Goal: Information Seeking & Learning: Learn about a topic

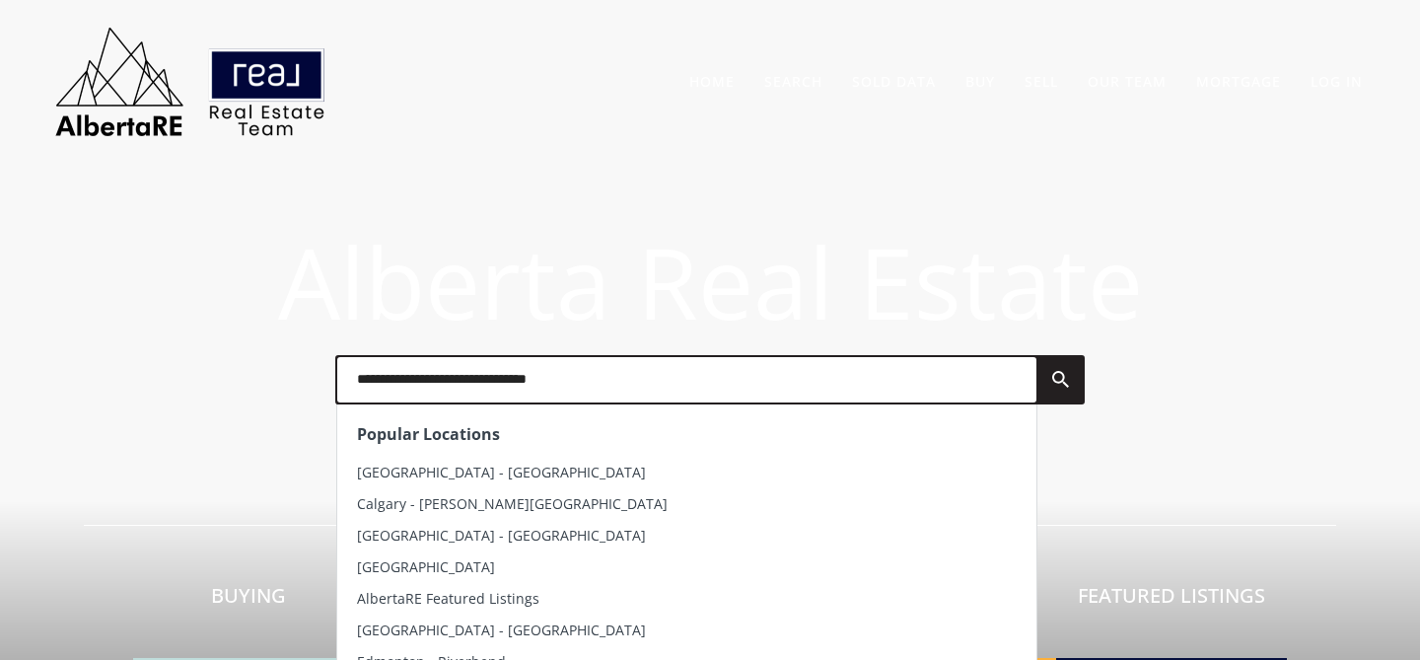
click at [453, 392] on input "text" at bounding box center [686, 379] width 699 height 45
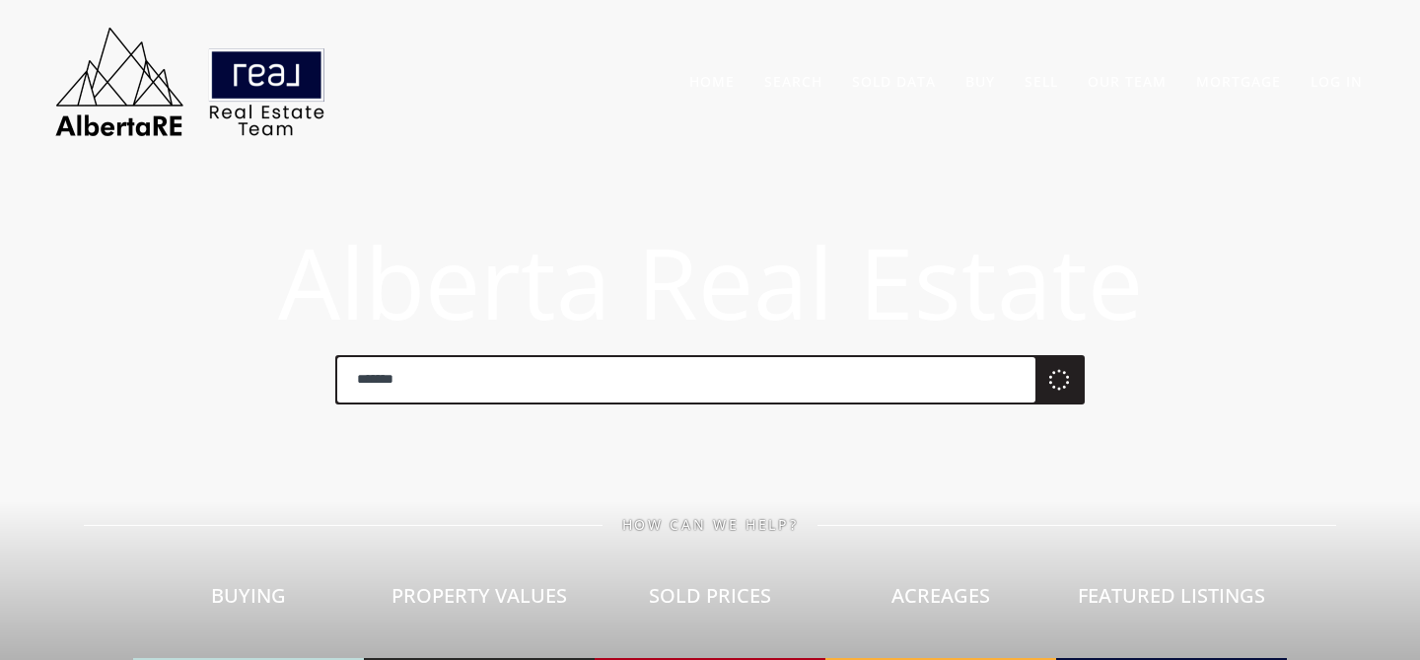
type input "*******"
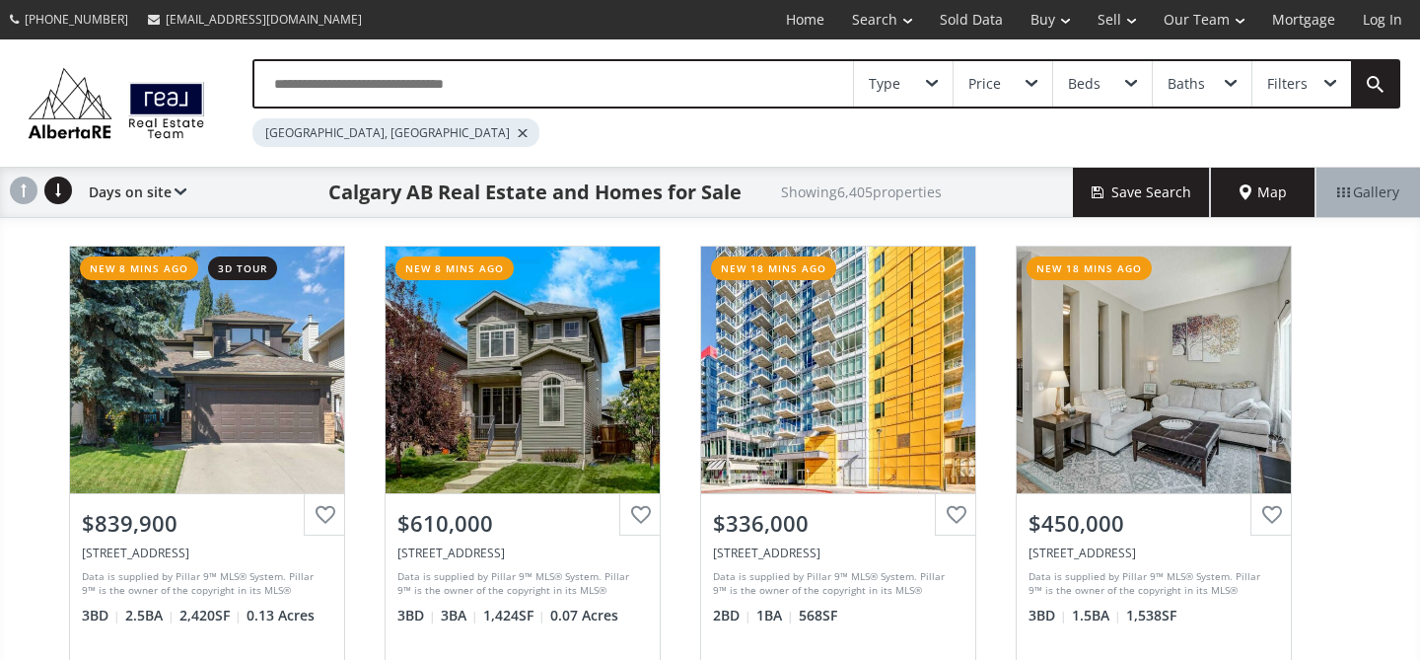
click at [966, 21] on link "Sold Data" at bounding box center [971, 19] width 91 height 39
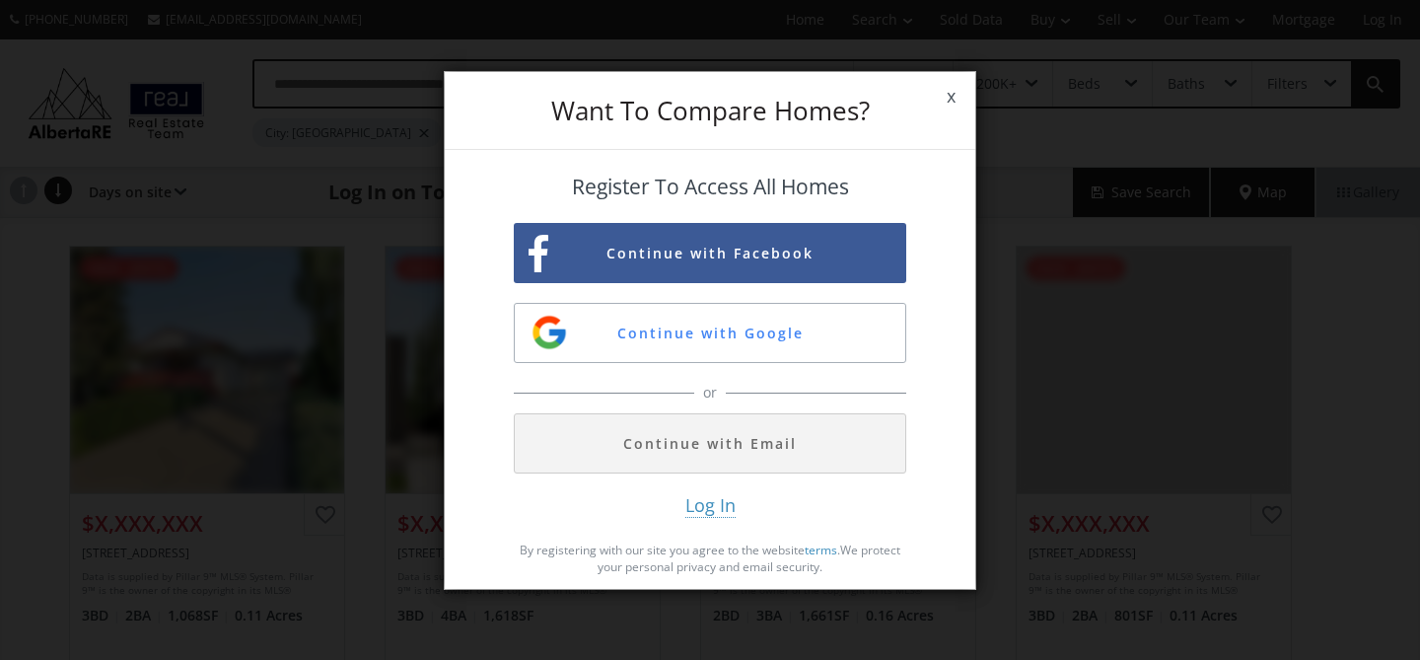
click at [822, 445] on button "Continue with Email" at bounding box center [710, 443] width 393 height 60
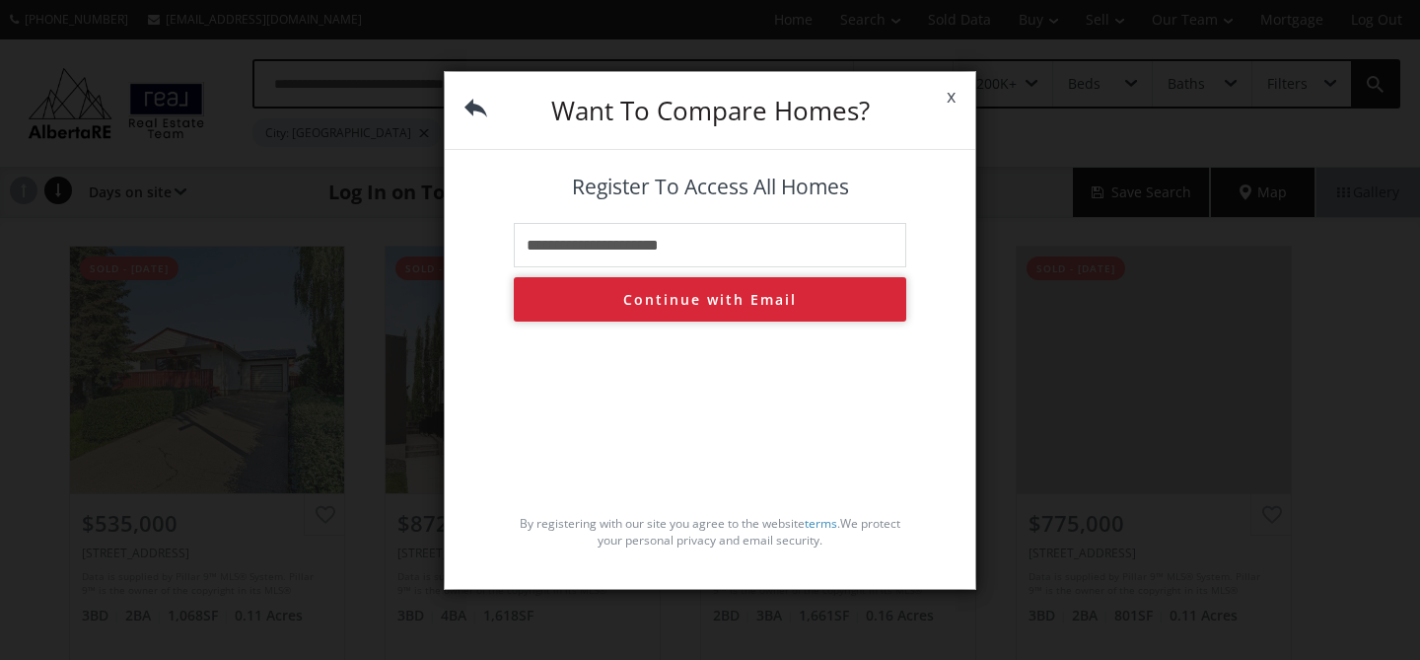
type input "**********"
click at [708, 311] on button "Continue with Email" at bounding box center [710, 299] width 393 height 44
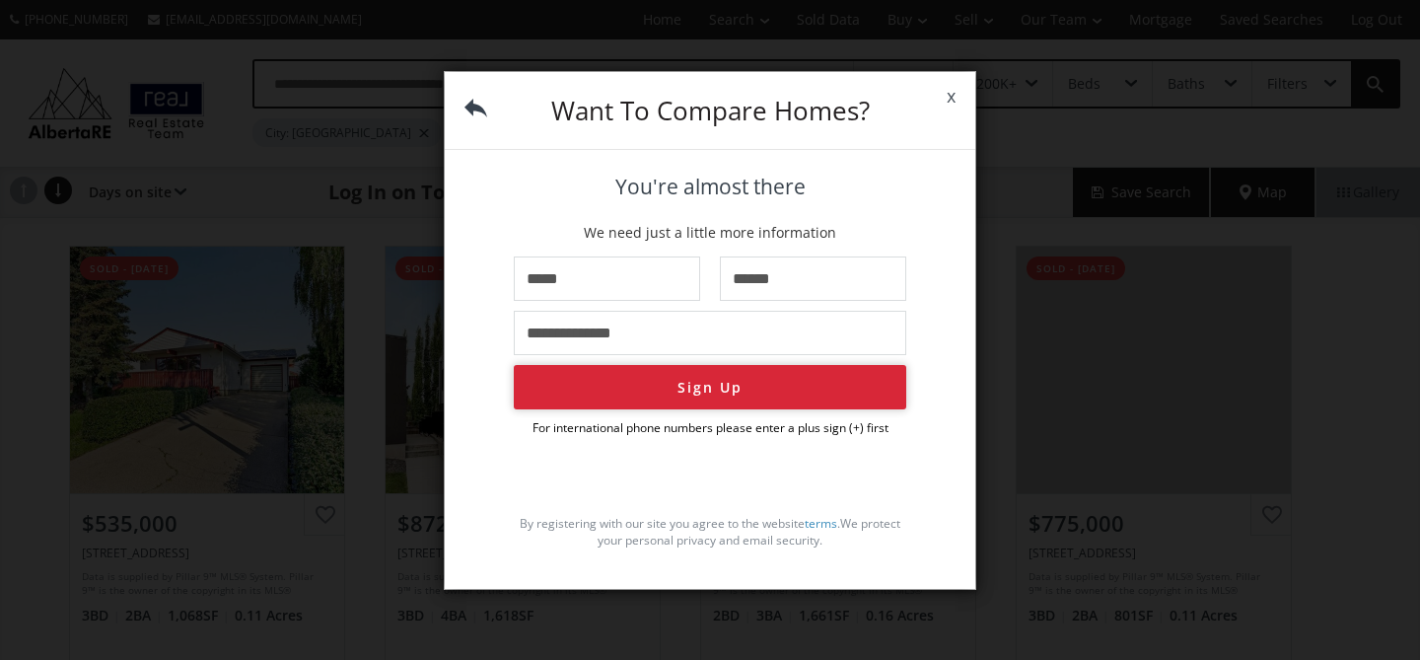
click at [686, 386] on button "Sign Up" at bounding box center [710, 387] width 393 height 44
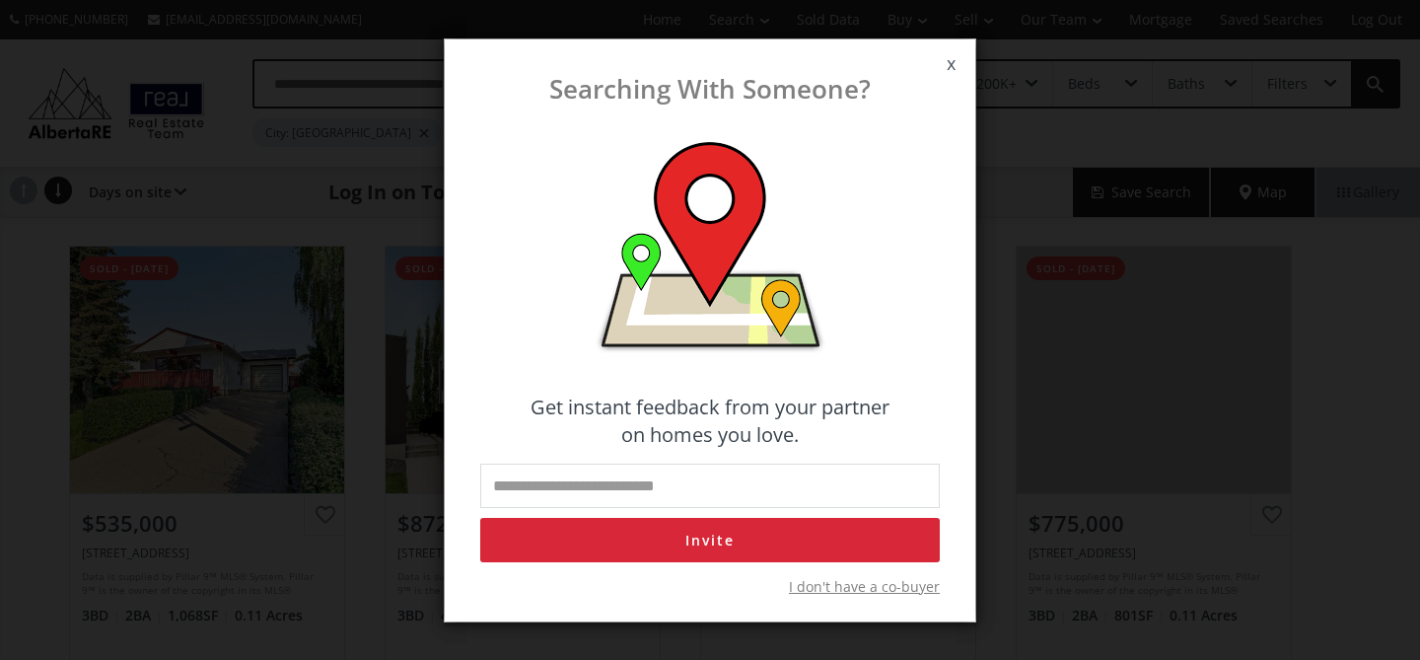
click at [948, 66] on span "x" at bounding box center [951, 63] width 48 height 55
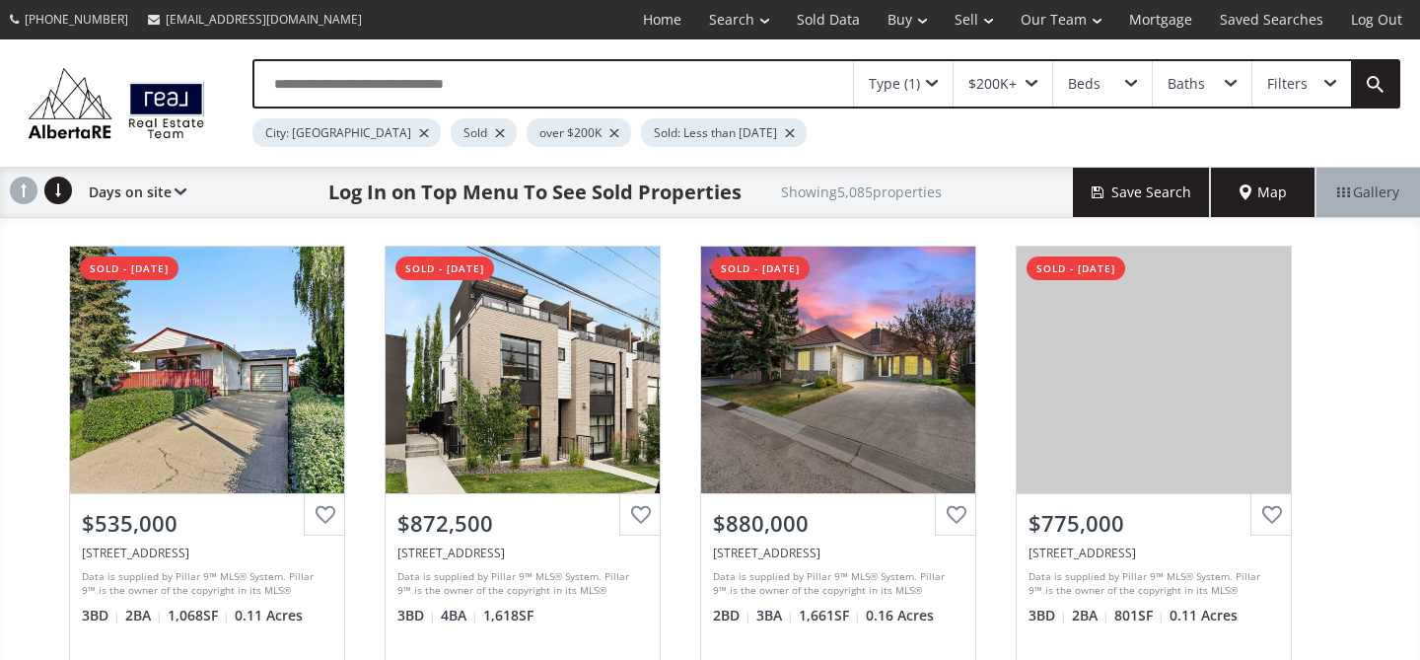
click at [1279, 199] on span "Map" at bounding box center [1263, 192] width 47 height 20
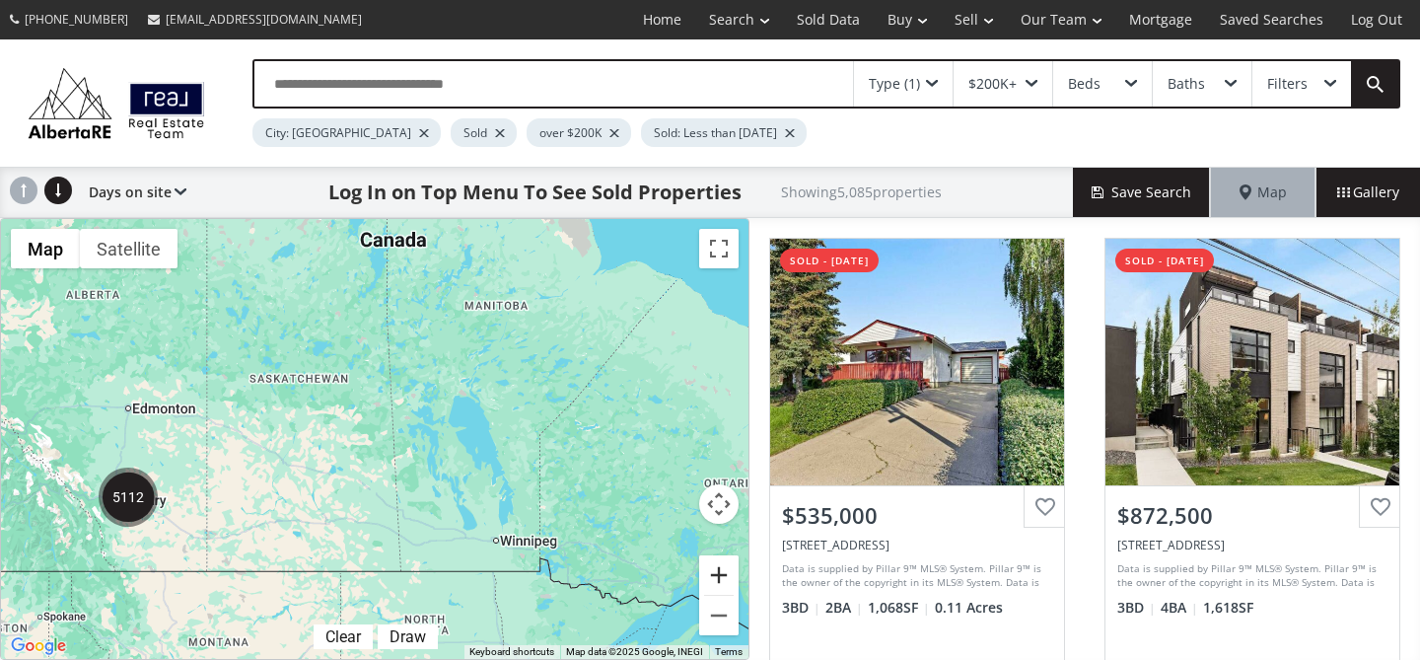
click at [723, 582] on button "Zoom in" at bounding box center [718, 574] width 39 height 39
click at [0, 0] on div at bounding box center [0, 0] width 0 height 0
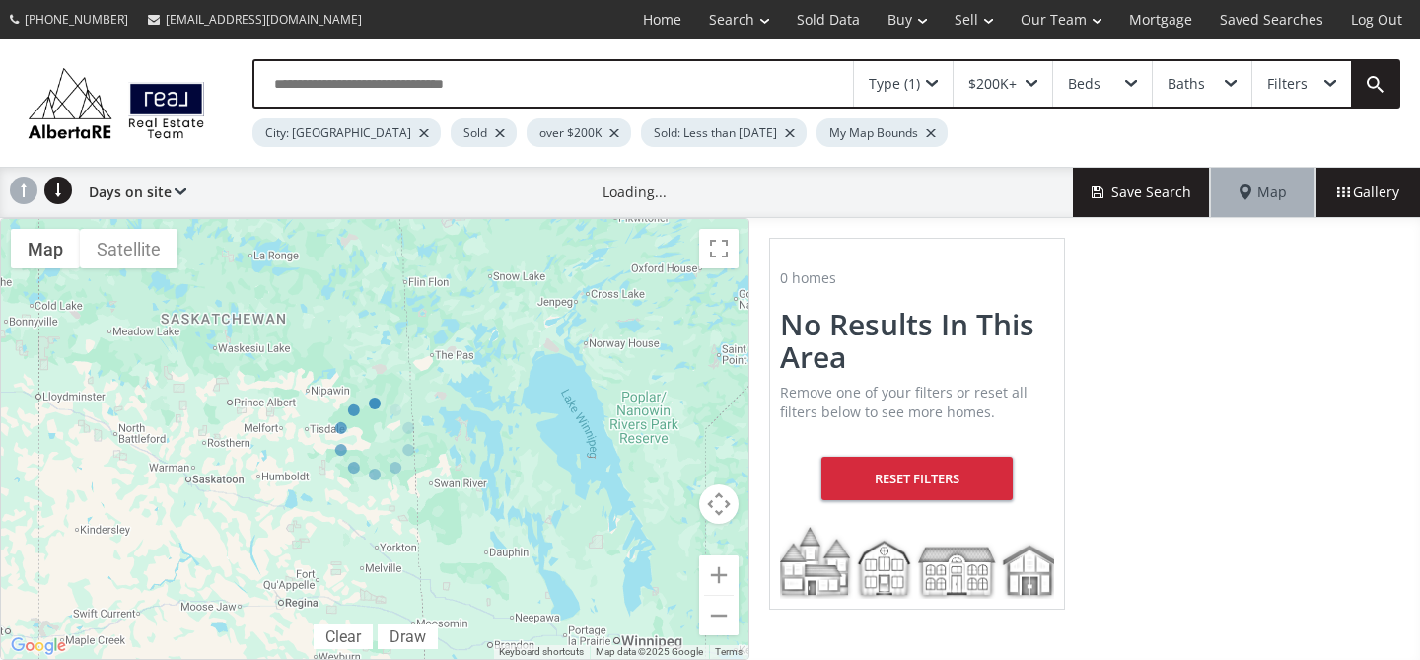
drag, startPoint x: 413, startPoint y: 528, endPoint x: 649, endPoint y: 385, distance: 275.7
click at [650, 385] on div at bounding box center [375, 439] width 750 height 442
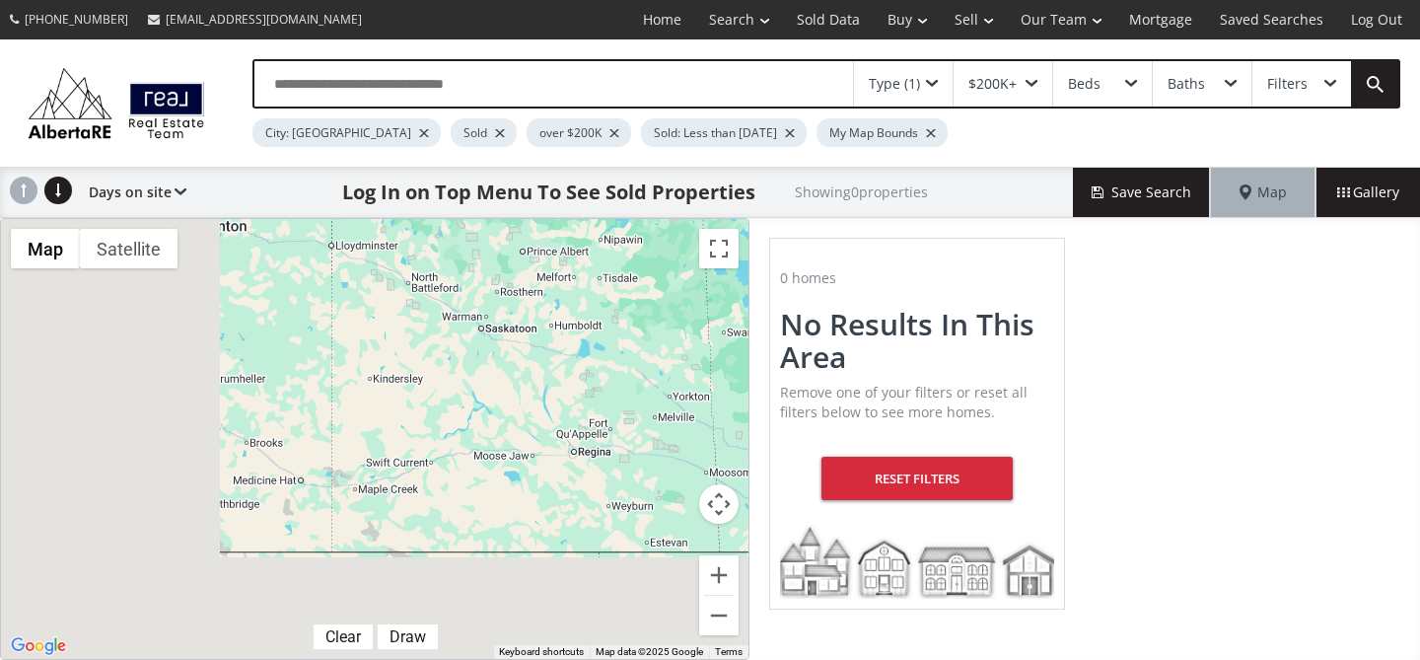
drag, startPoint x: 235, startPoint y: 516, endPoint x: 625, endPoint y: 345, distance: 426.3
click at [623, 344] on div at bounding box center [375, 439] width 748 height 440
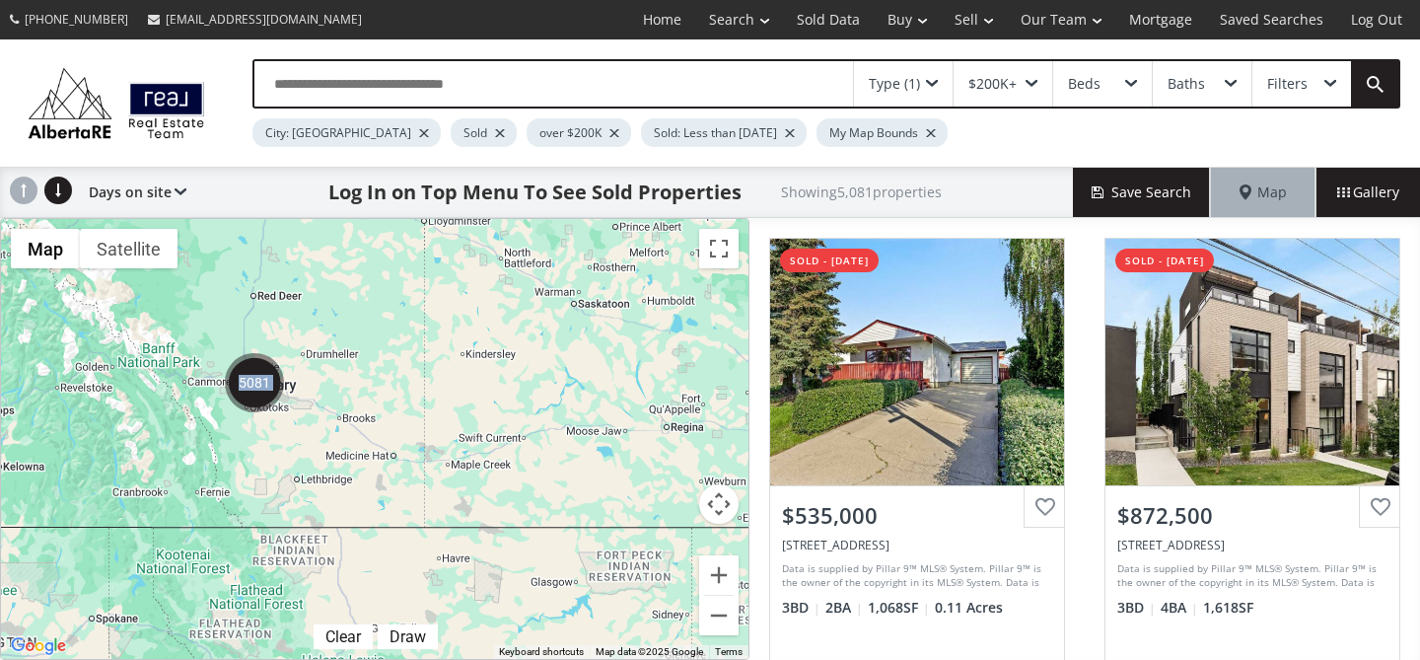
drag, startPoint x: 461, startPoint y: 414, endPoint x: 615, endPoint y: 446, distance: 157.1
click at [605, 426] on div "← Move left → Move right ↑ Move up ↓ Move down + Zoom in - Zoom out Home Jump l…" at bounding box center [375, 439] width 750 height 442
click at [719, 577] on button "Zoom in" at bounding box center [718, 574] width 39 height 39
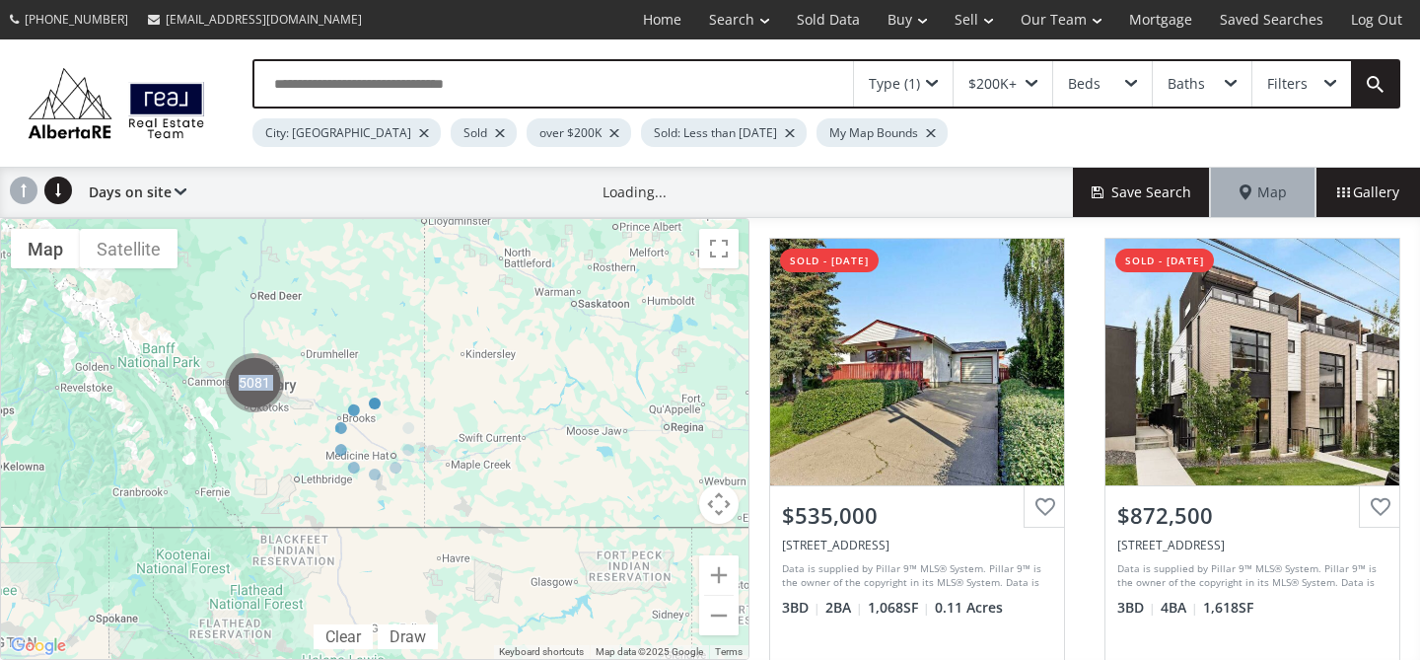
click at [719, 577] on div at bounding box center [375, 439] width 750 height 442
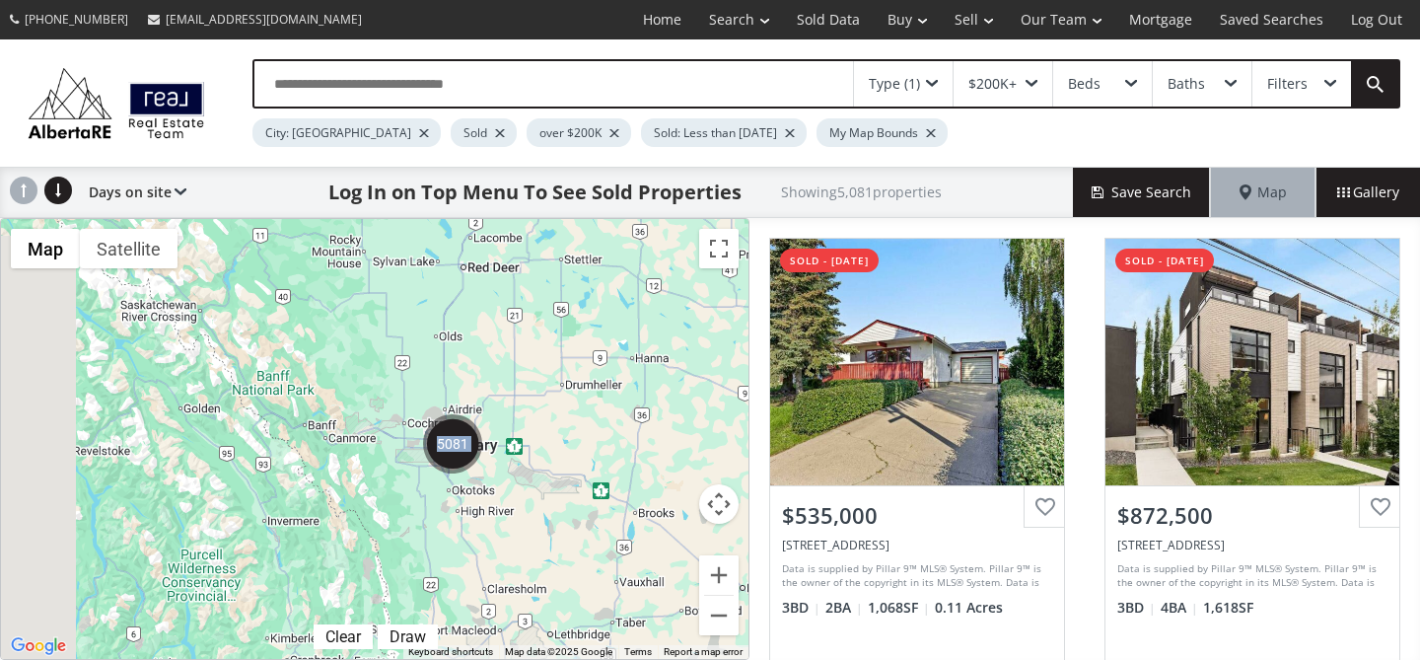
drag, startPoint x: 172, startPoint y: 342, endPoint x: 520, endPoint y: 466, distance: 369.4
click at [504, 459] on div at bounding box center [375, 439] width 748 height 440
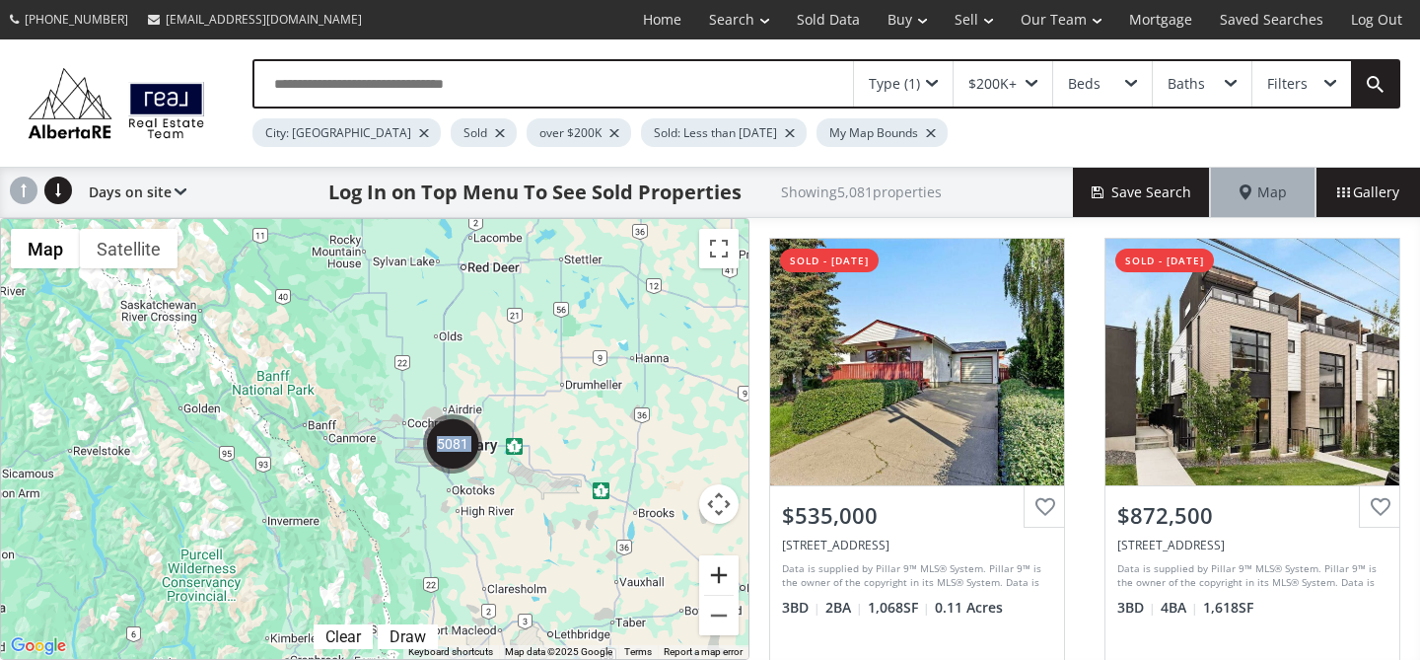
click at [725, 580] on button "Zoom in" at bounding box center [718, 574] width 39 height 39
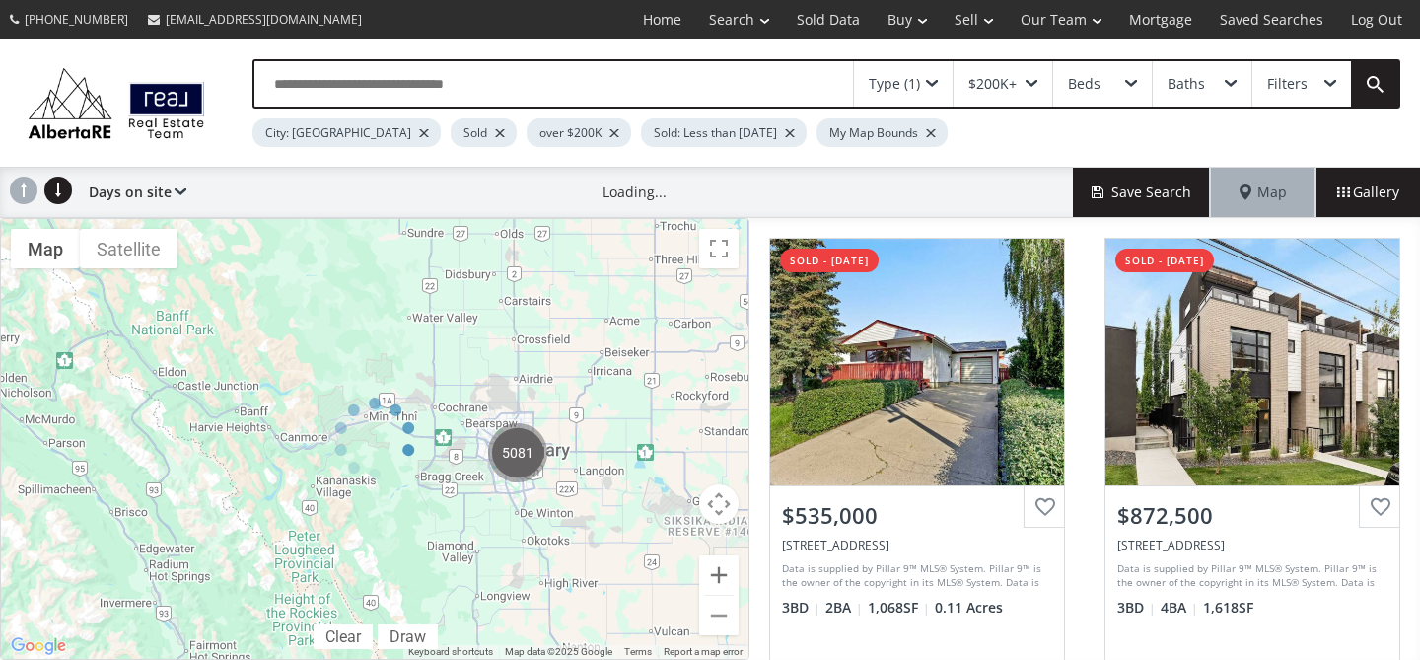
click at [725, 580] on div at bounding box center [375, 439] width 750 height 442
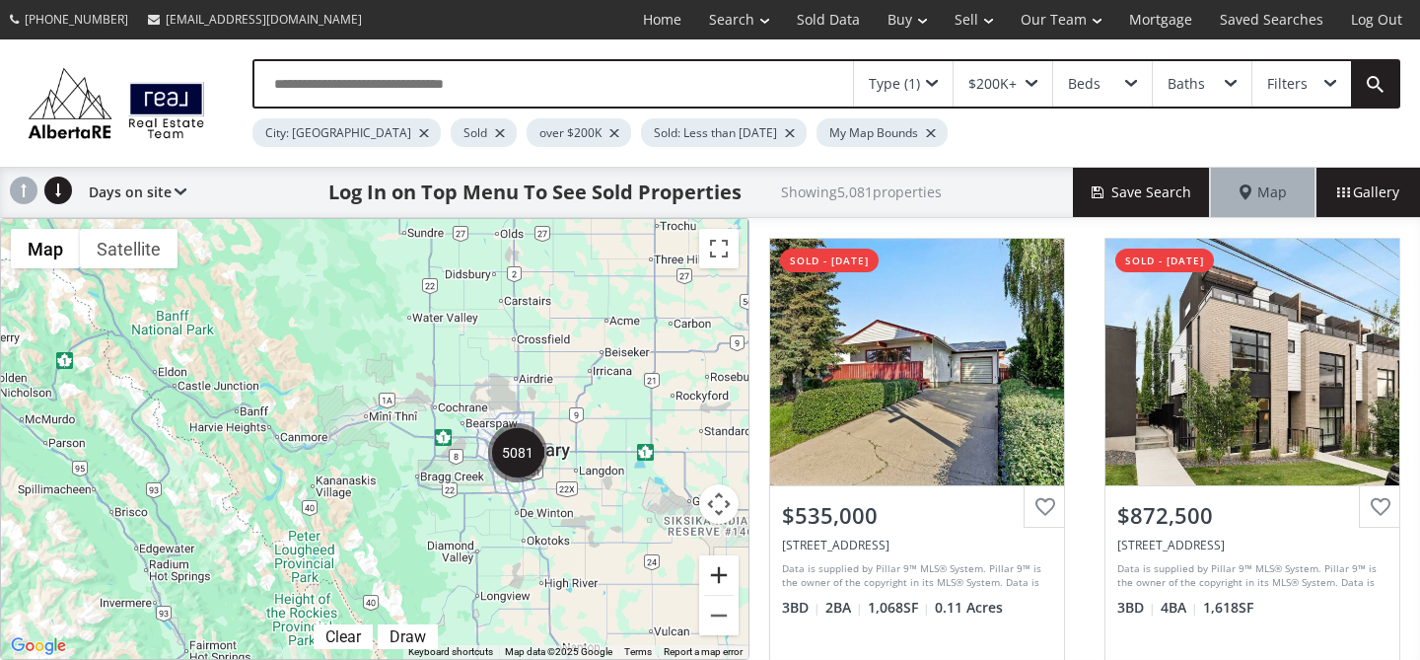
click at [725, 580] on button "Zoom in" at bounding box center [718, 574] width 39 height 39
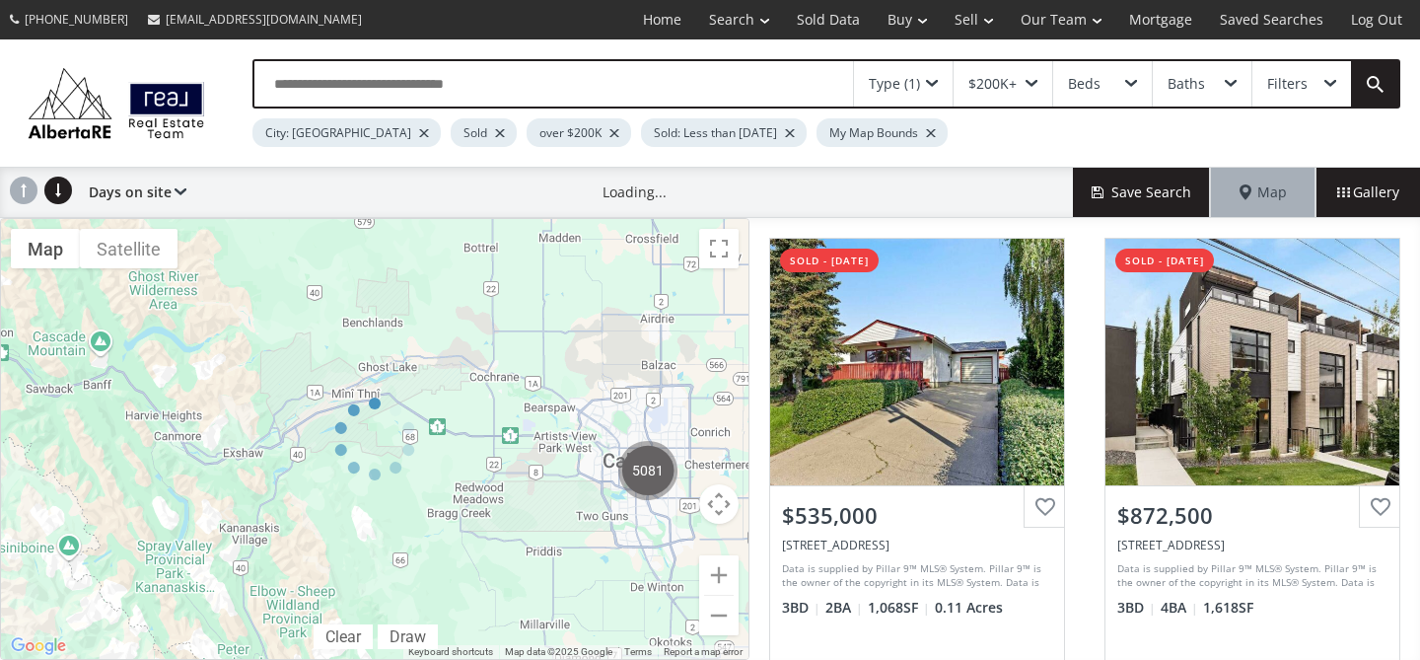
click at [725, 580] on div at bounding box center [375, 439] width 750 height 442
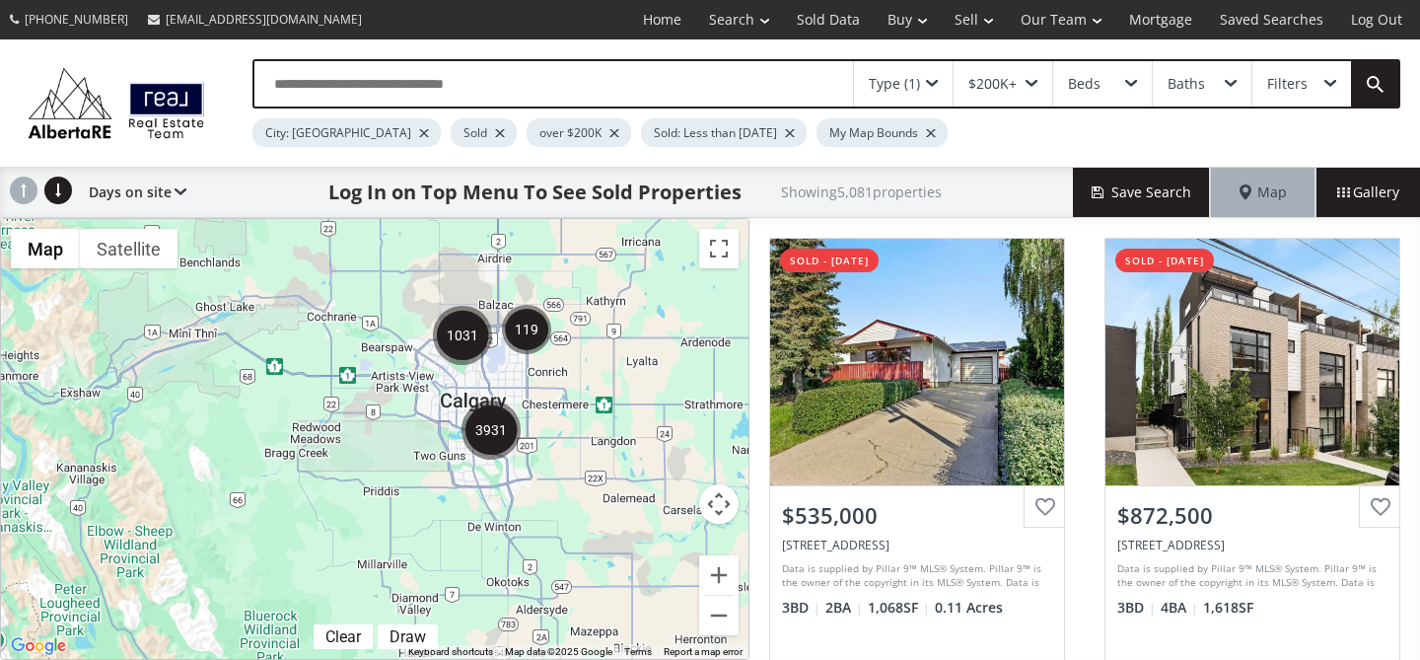
drag, startPoint x: 664, startPoint y: 563, endPoint x: 530, endPoint y: 519, distance: 141.3
click at [504, 503] on div at bounding box center [375, 439] width 748 height 440
click at [719, 577] on button "Zoom in" at bounding box center [718, 574] width 39 height 39
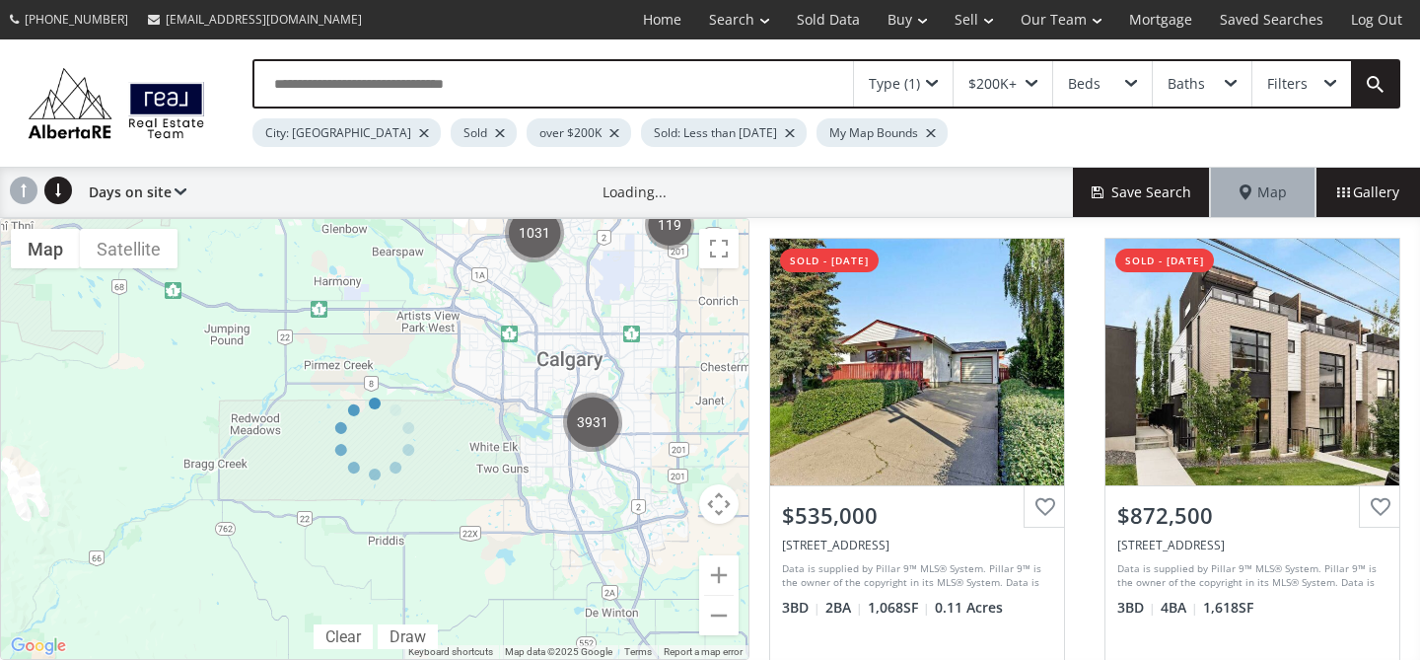
click at [719, 577] on div at bounding box center [375, 439] width 750 height 442
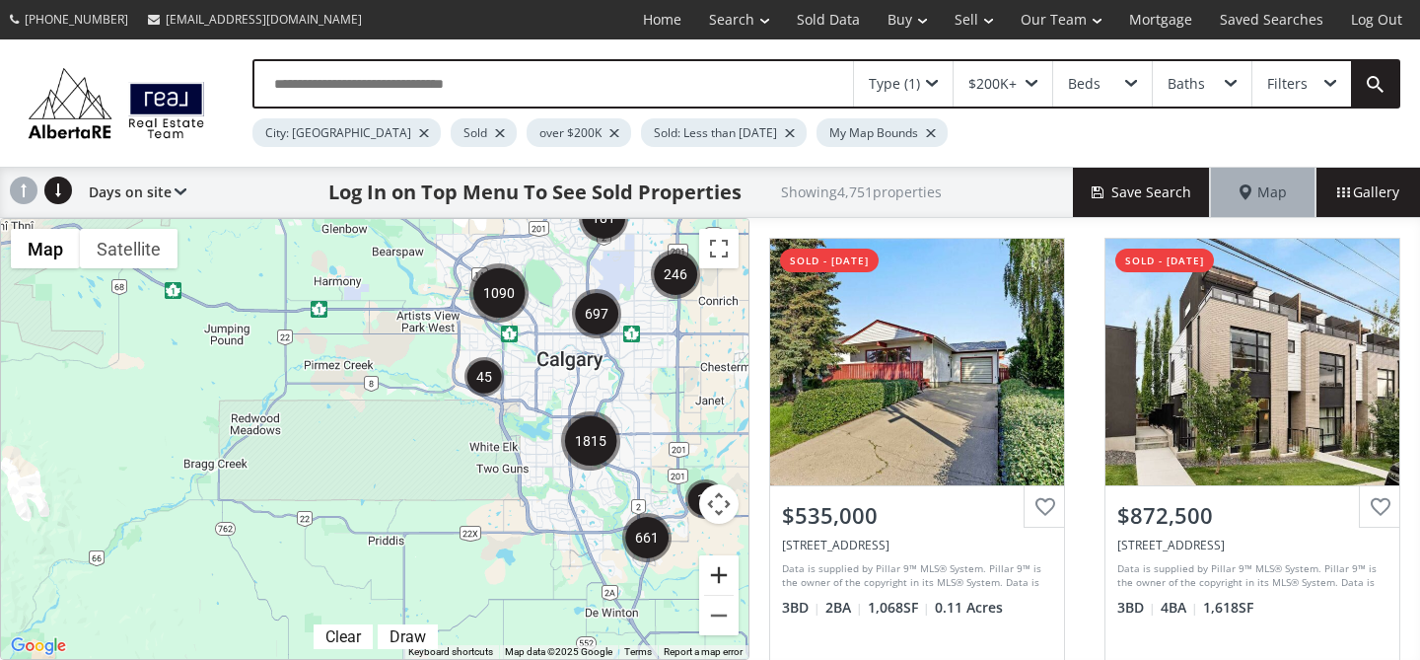
click at [719, 577] on button "Zoom in" at bounding box center [718, 574] width 39 height 39
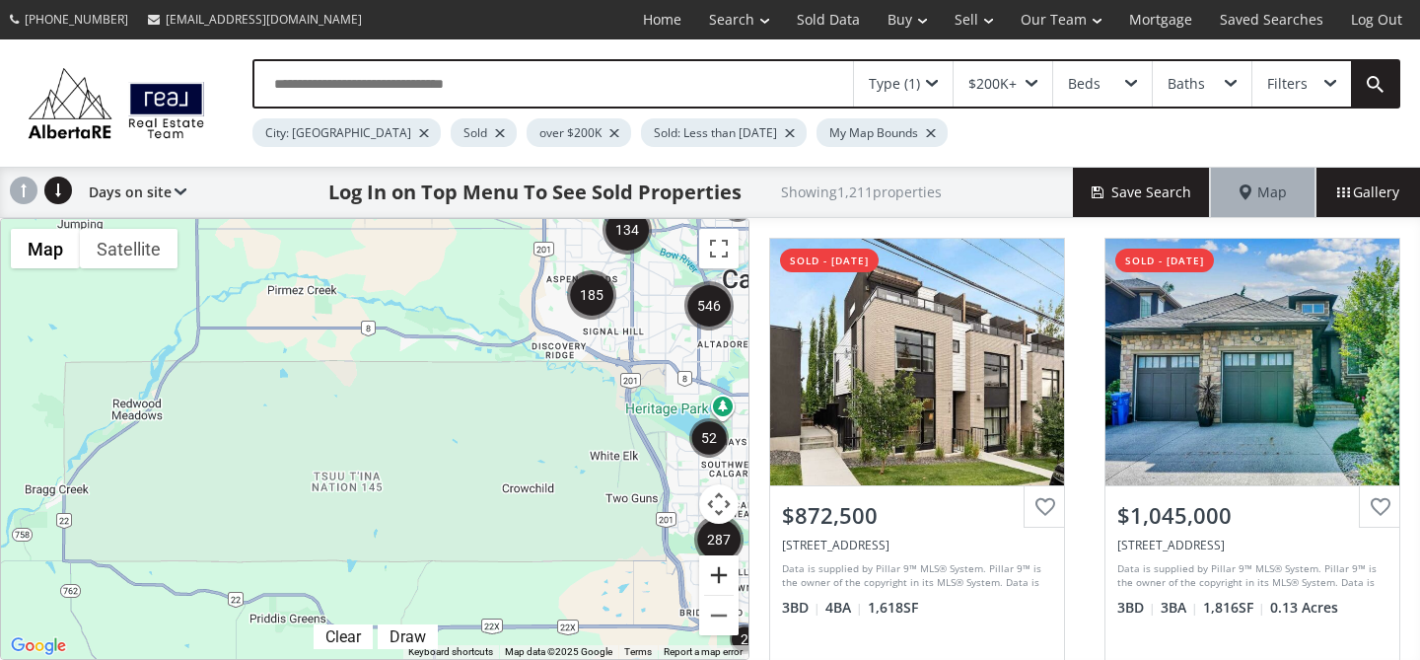
click at [719, 577] on button "Zoom in" at bounding box center [718, 574] width 39 height 39
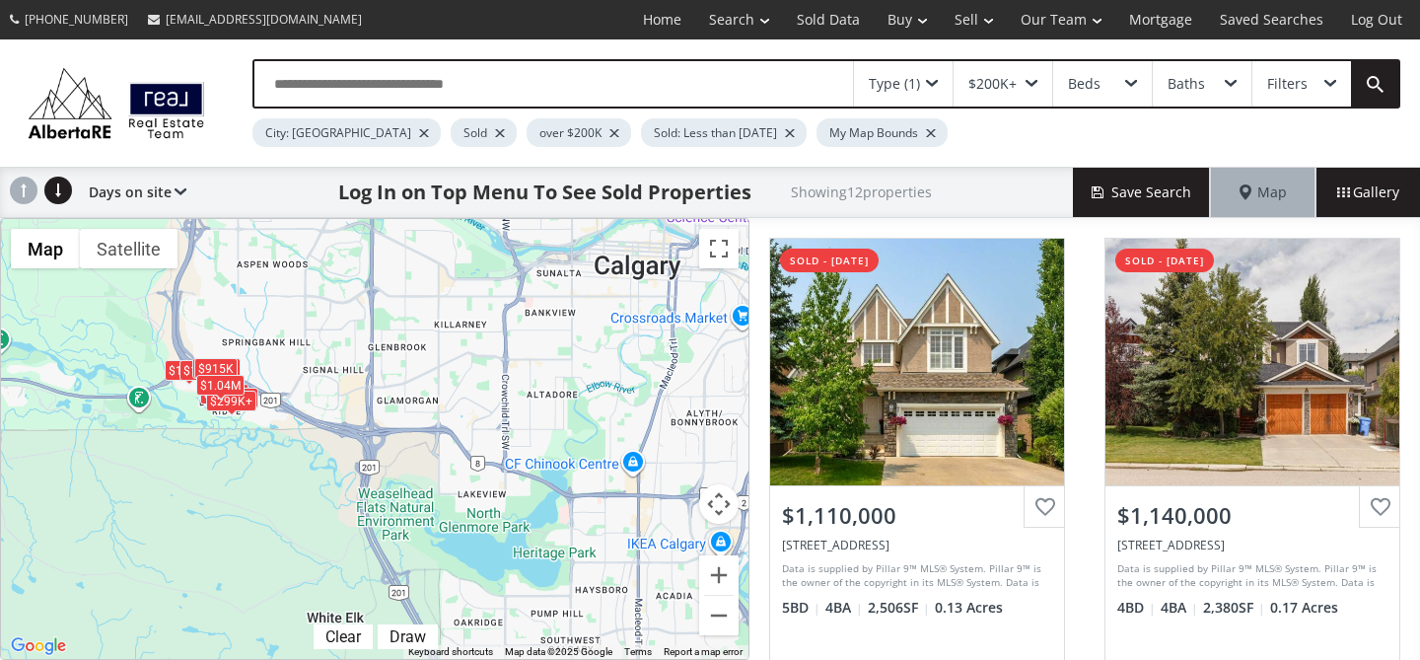
drag, startPoint x: 655, startPoint y: 366, endPoint x: 207, endPoint y: 483, distance: 462.9
click at [161, 506] on div "$1.11M $1.14M $299K+ $299K+ $299K+ $288K+ $1.17M $1.06M $915K $288K+ $299K+ $1.…" at bounding box center [375, 439] width 748 height 440
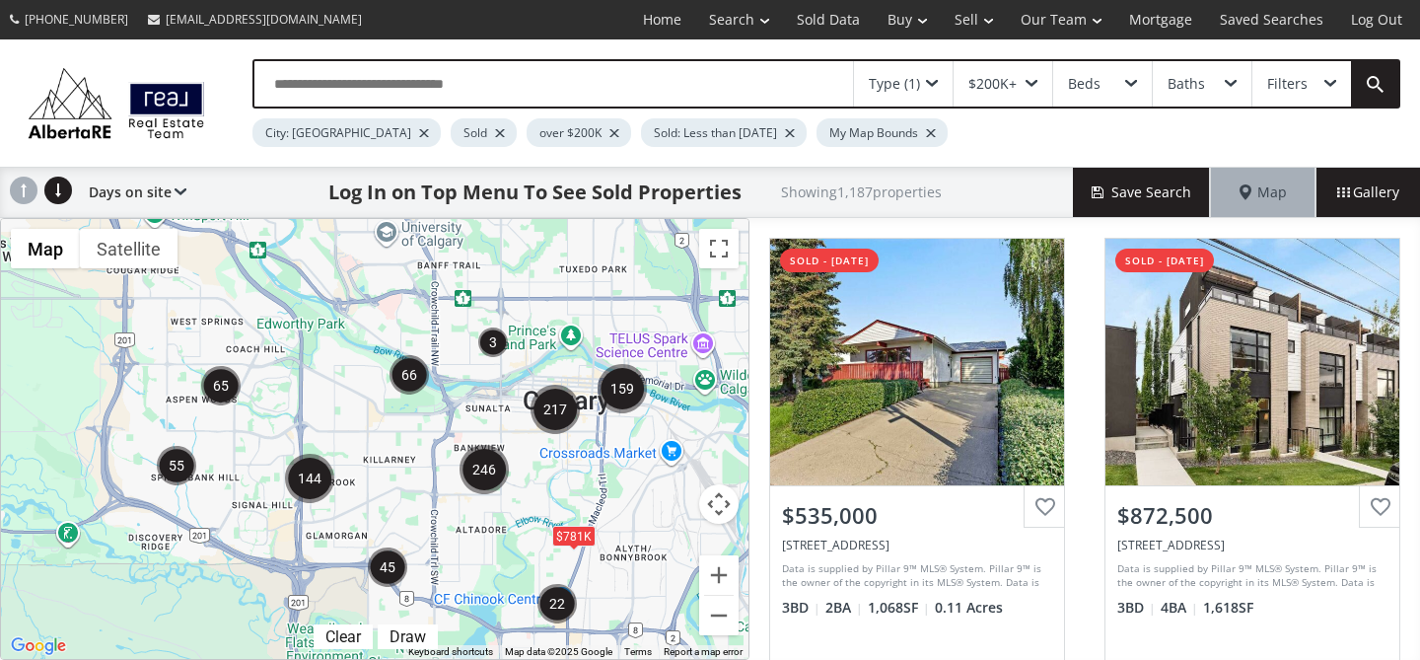
drag, startPoint x: 550, startPoint y: 291, endPoint x: 548, endPoint y: 451, distance: 159.8
click at [481, 428] on div "$781K" at bounding box center [375, 439] width 748 height 440
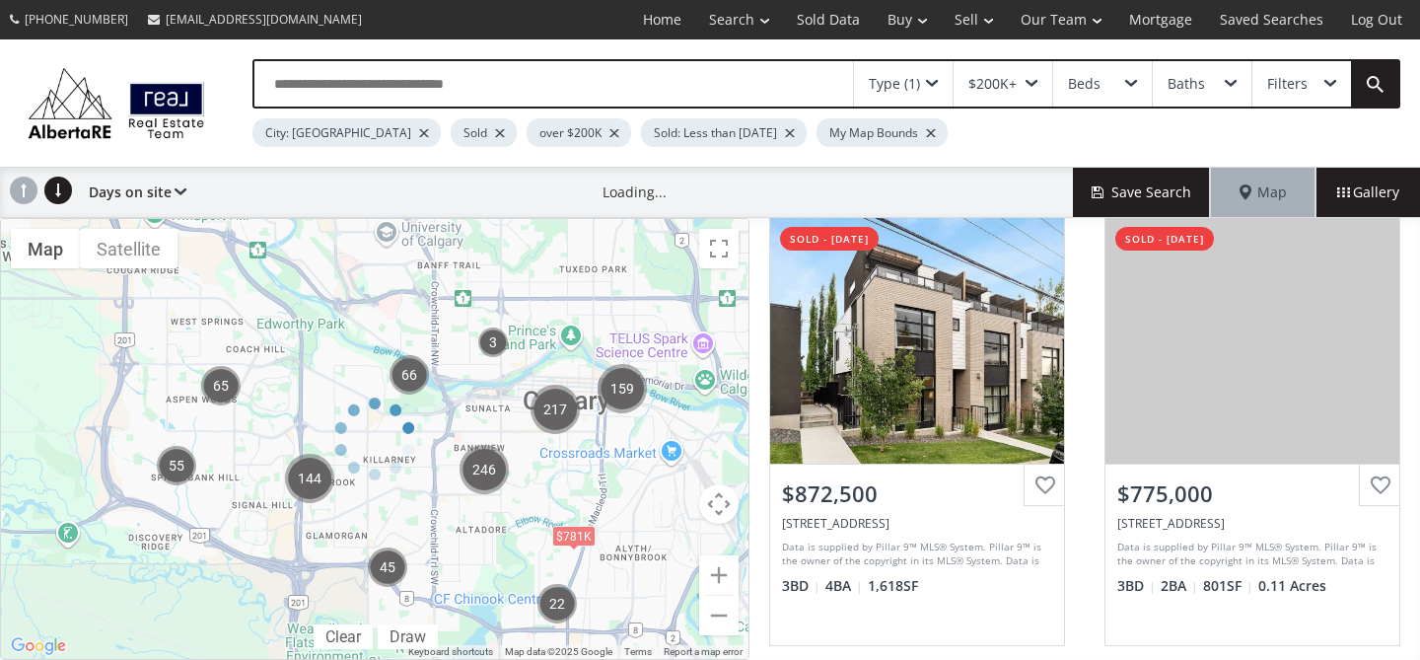
click at [724, 573] on div at bounding box center [375, 439] width 750 height 442
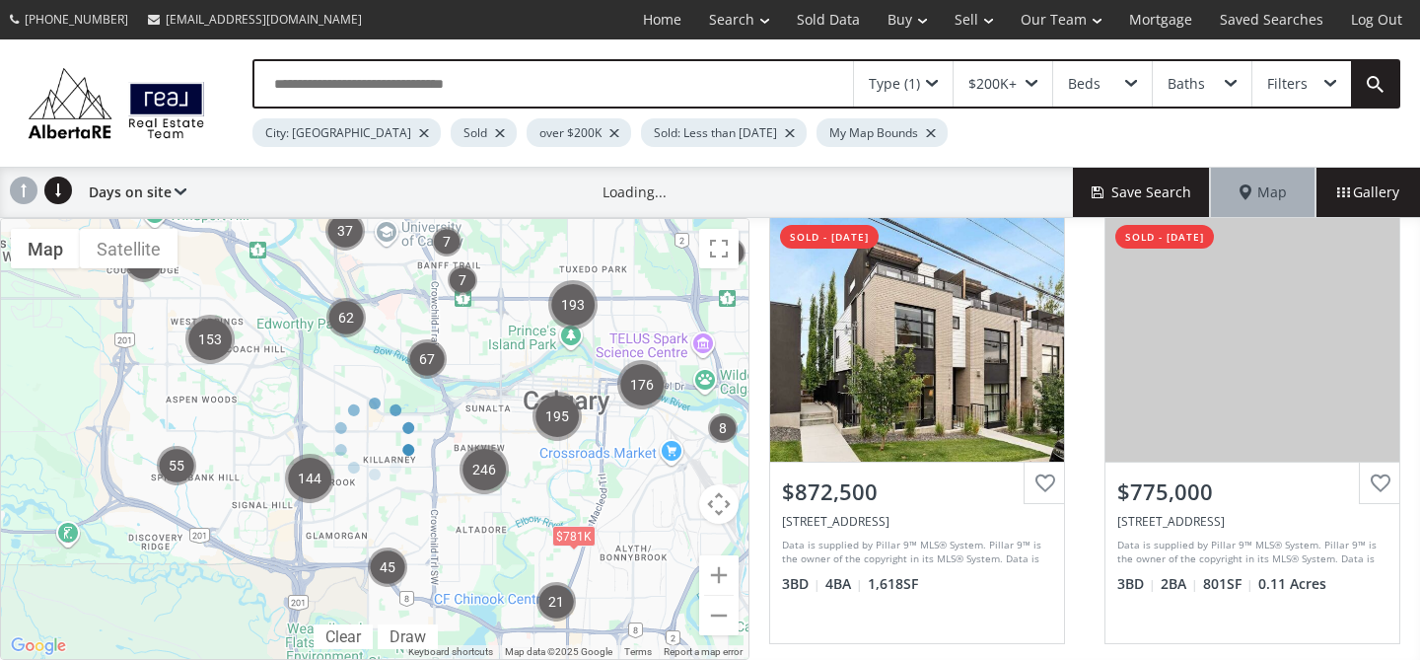
scroll to position [20, 0]
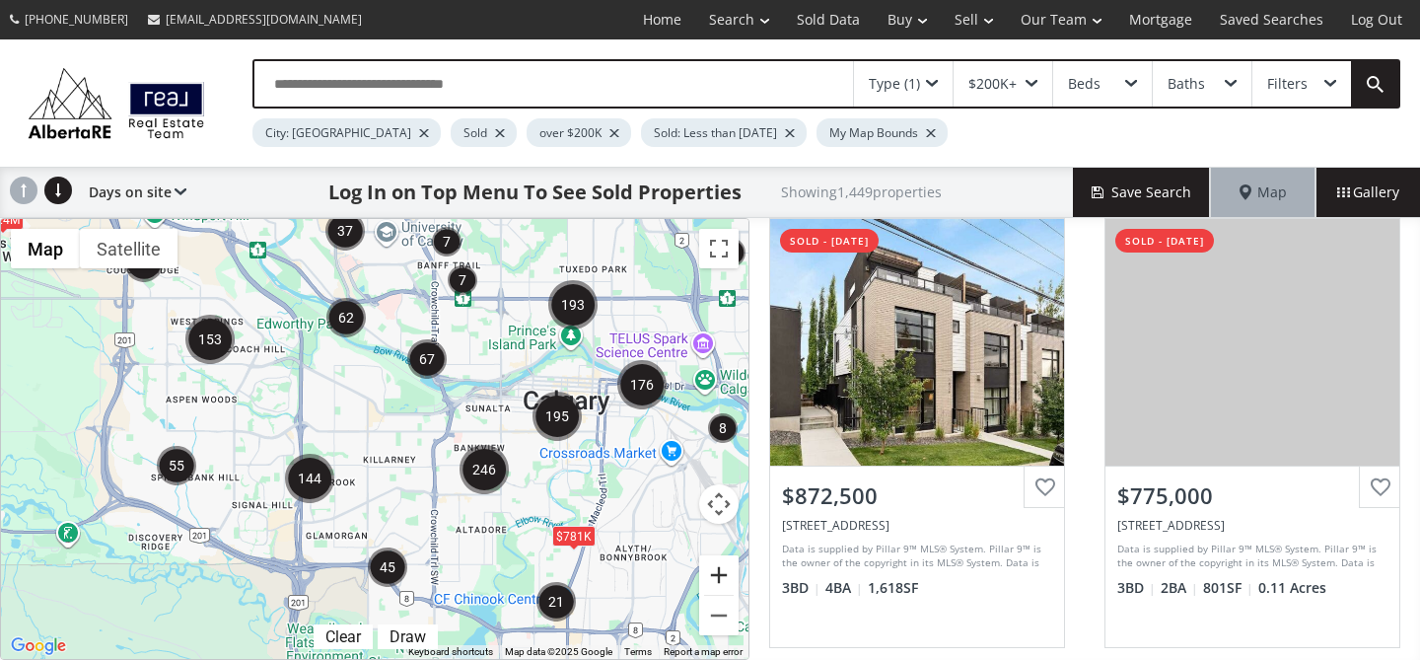
click at [722, 572] on button "Zoom in" at bounding box center [718, 574] width 39 height 39
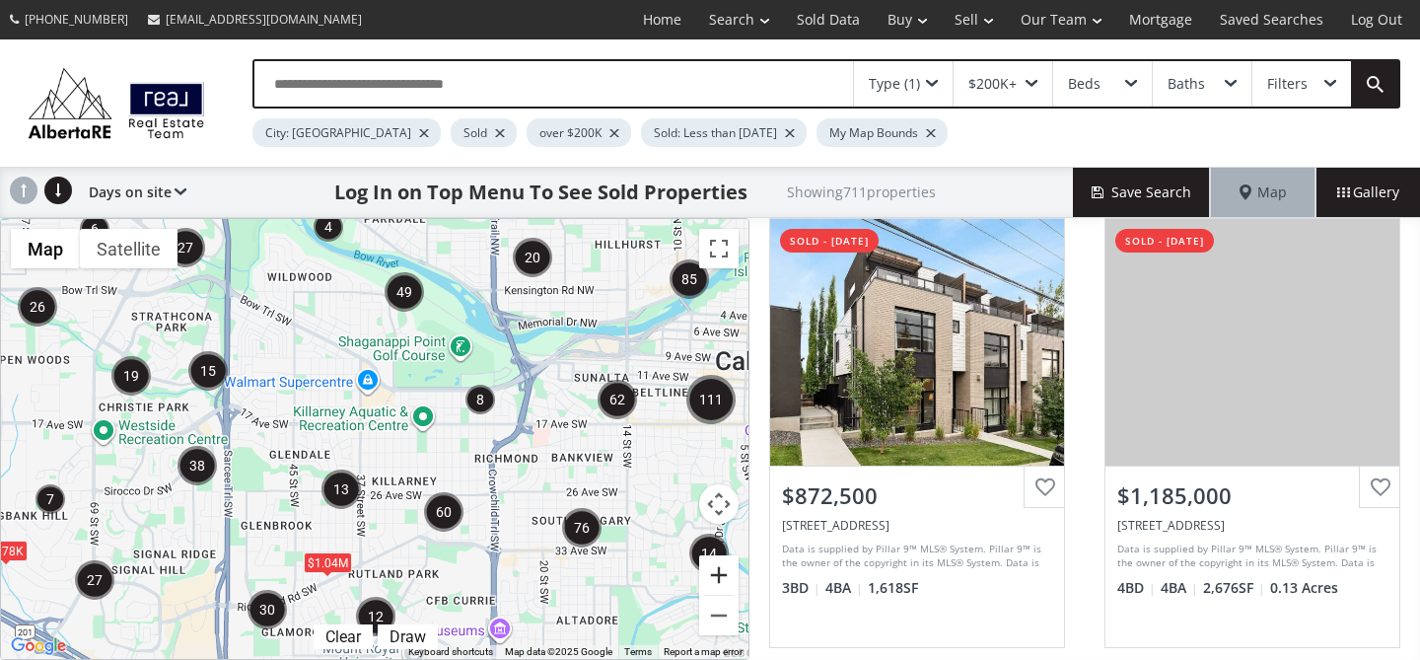
click at [722, 571] on button "Zoom in" at bounding box center [718, 574] width 39 height 39
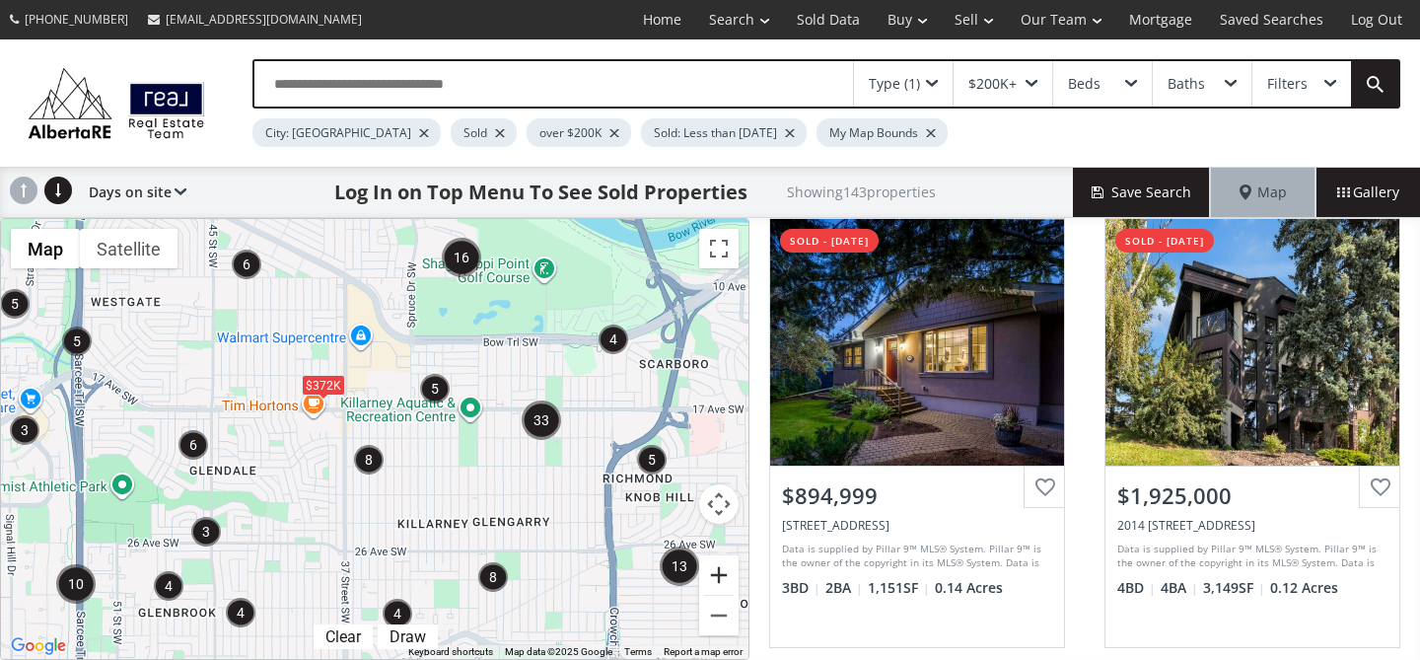
click at [722, 571] on button "Zoom in" at bounding box center [718, 574] width 39 height 39
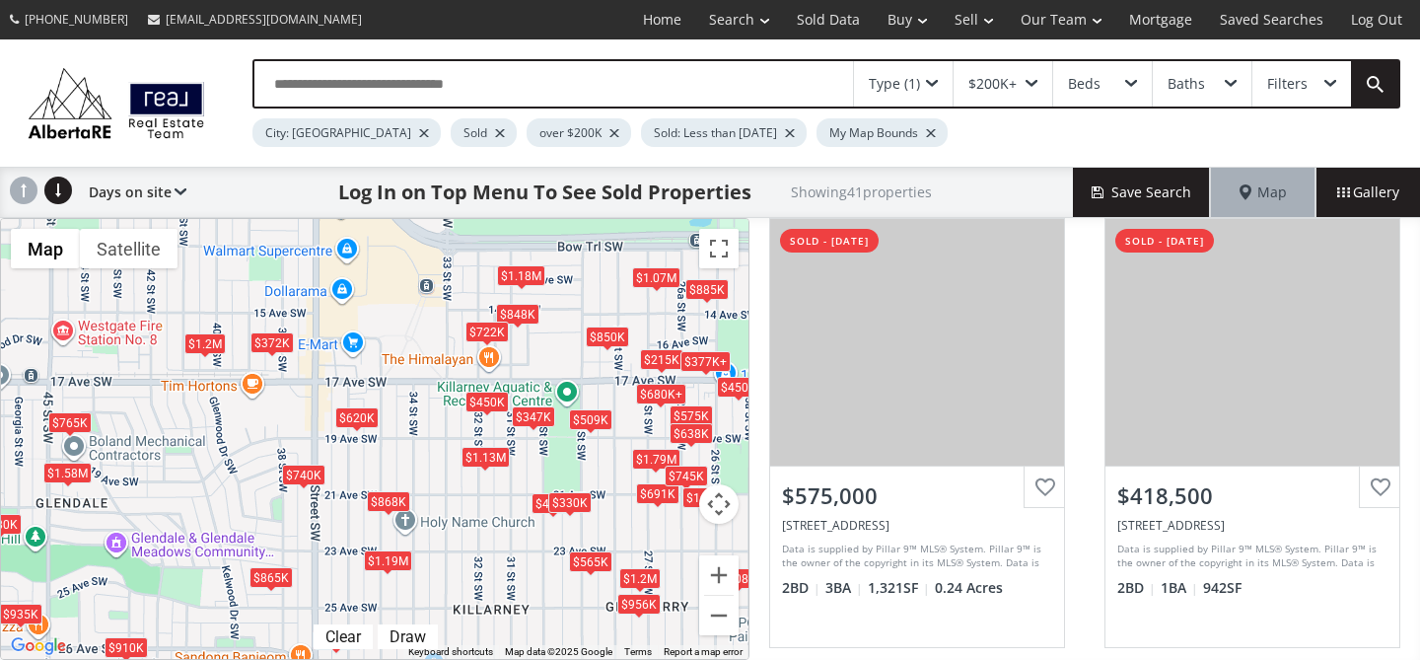
drag, startPoint x: 718, startPoint y: 404, endPoint x: 414, endPoint y: 456, distance: 308.1
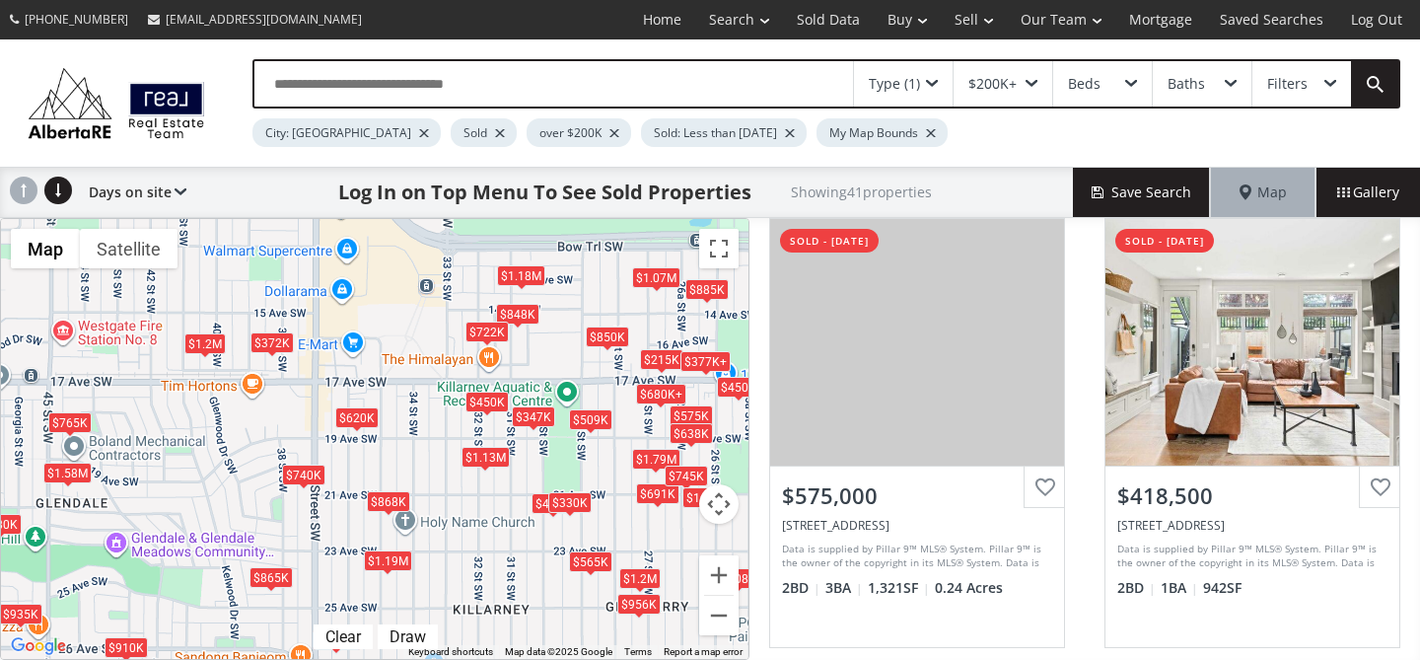
click at [413, 457] on div "← Move left → Move right ↑ Move up ↓ Move down + Zoom in - Zoom out Home Jump l…" at bounding box center [375, 439] width 750 height 442
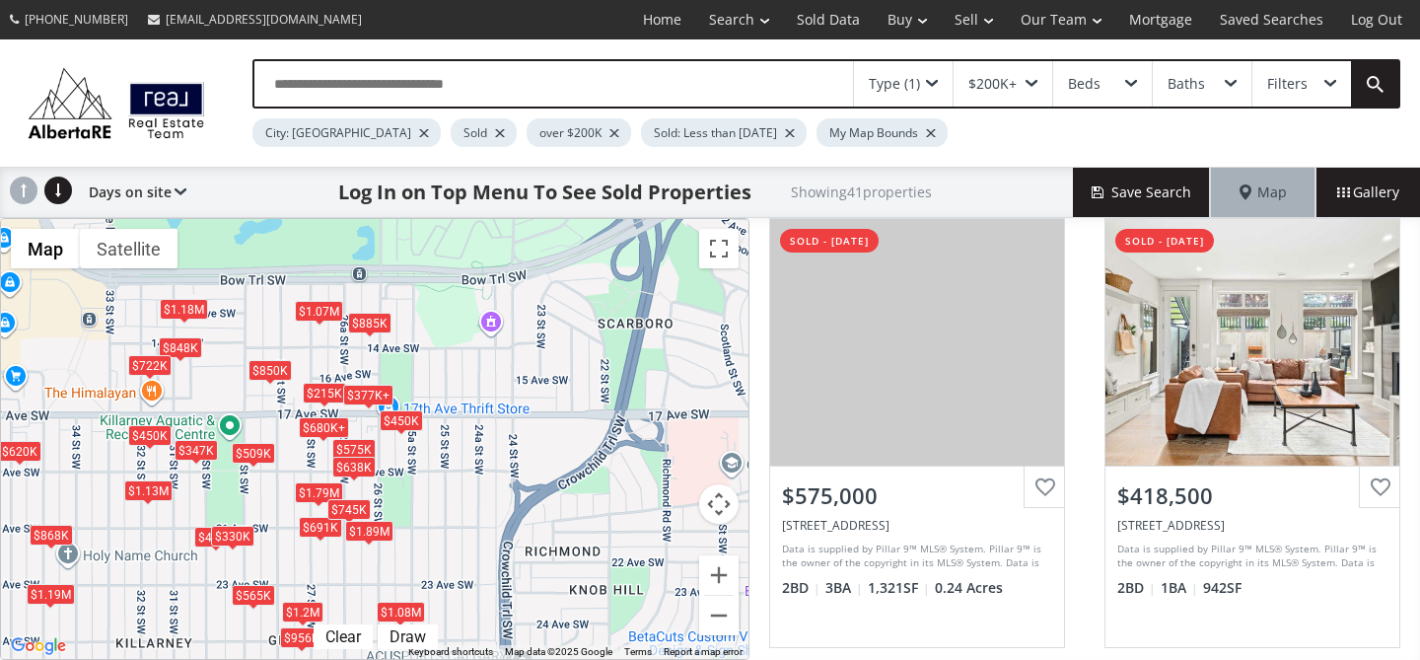
drag, startPoint x: 724, startPoint y: 321, endPoint x: 611, endPoint y: 313, distance: 113.7
click at [382, 355] on div "$575K $419K $765K $1.08M $956K $865K $680K+ $910K $740K $377K+ $330K $1.2M $848…" at bounding box center [375, 439] width 748 height 440
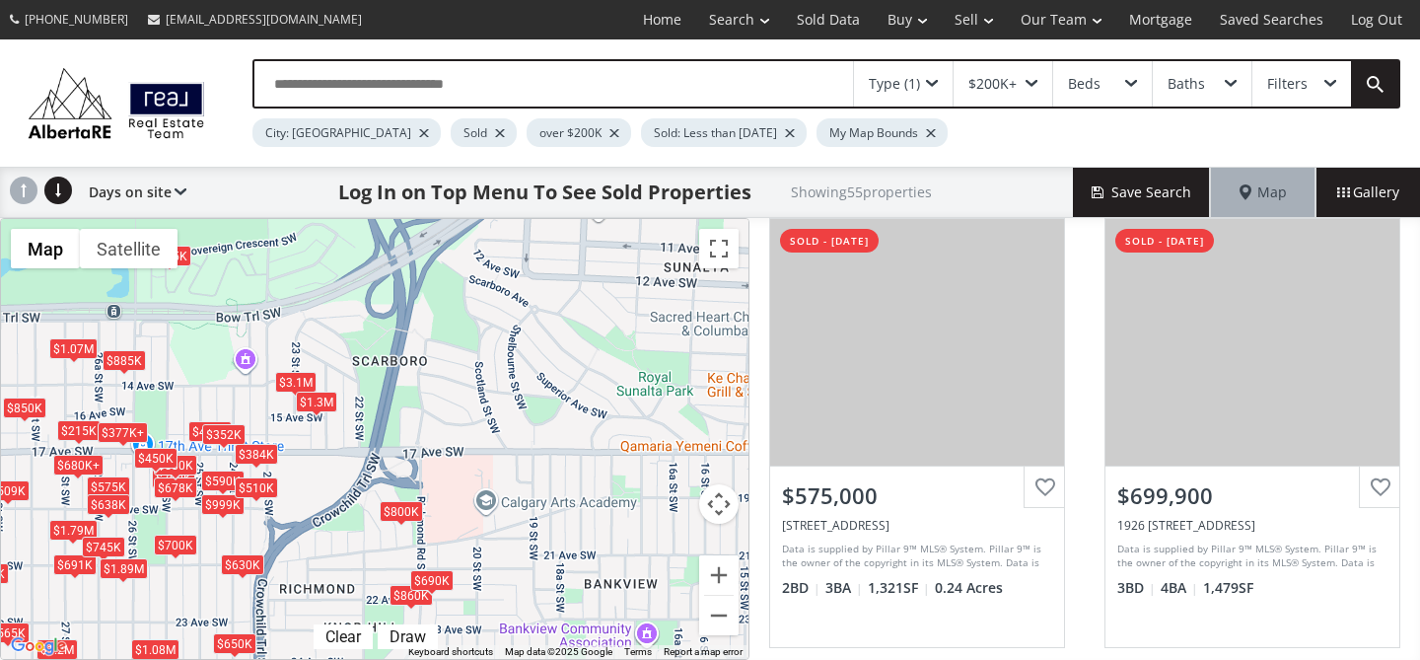
drag, startPoint x: 725, startPoint y: 298, endPoint x: 436, endPoint y: 336, distance: 291.6
click at [436, 336] on div "$575K $700K $590K $419K $678K $1.08M $956K $680K+ $377K+ $330K $860K $415K $848…" at bounding box center [375, 439] width 748 height 440
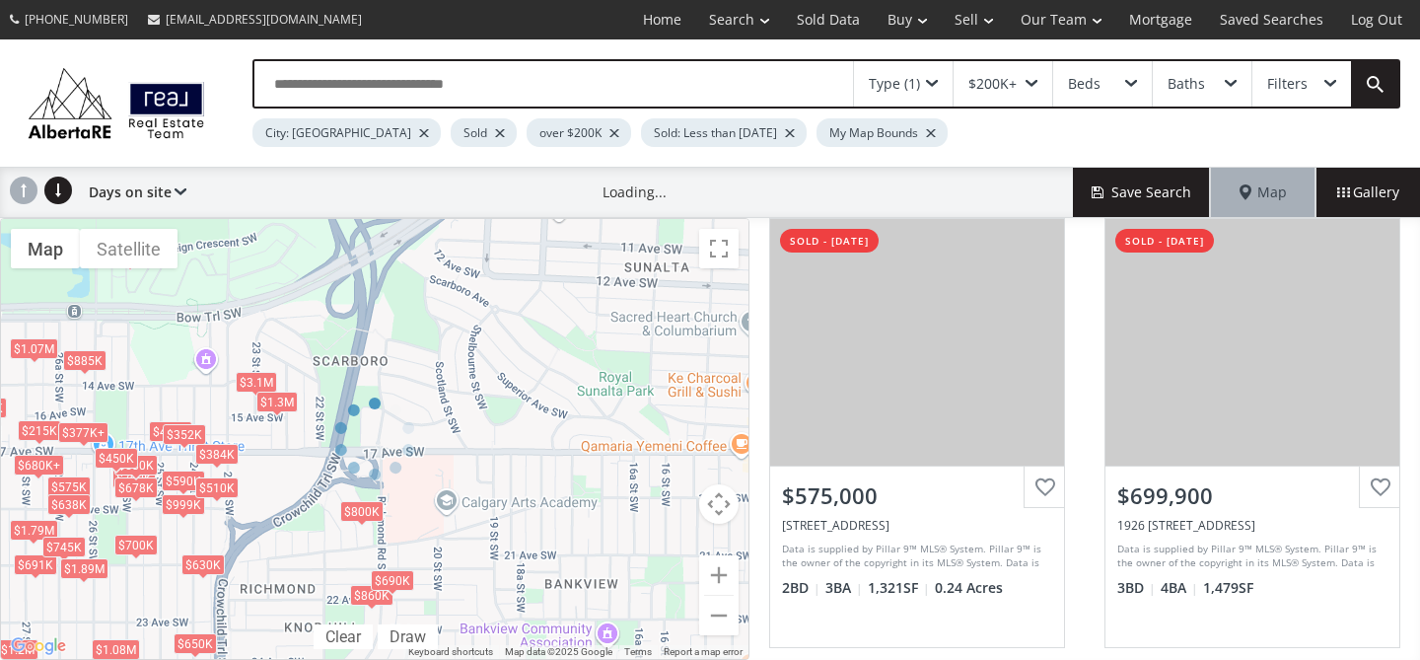
drag, startPoint x: 590, startPoint y: 323, endPoint x: 552, endPoint y: 336, distance: 39.9
click at [552, 336] on div at bounding box center [375, 439] width 750 height 442
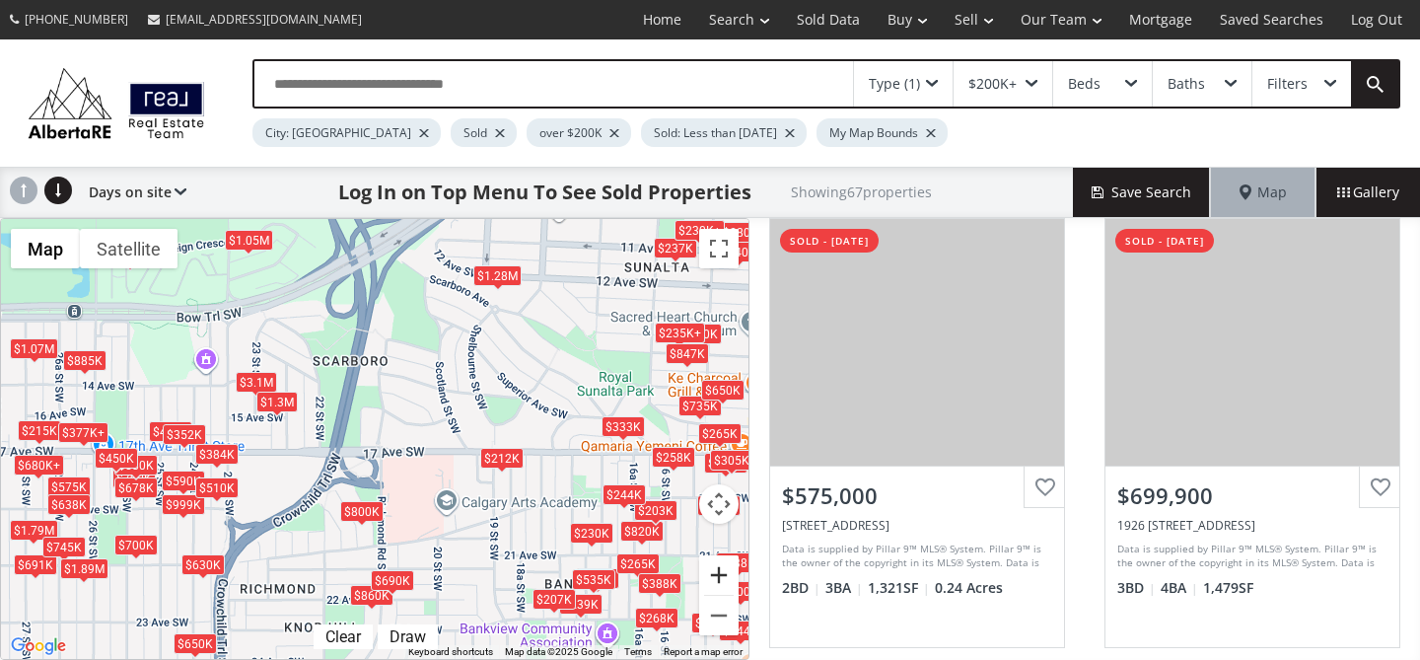
click at [724, 584] on button "Zoom in" at bounding box center [718, 574] width 39 height 39
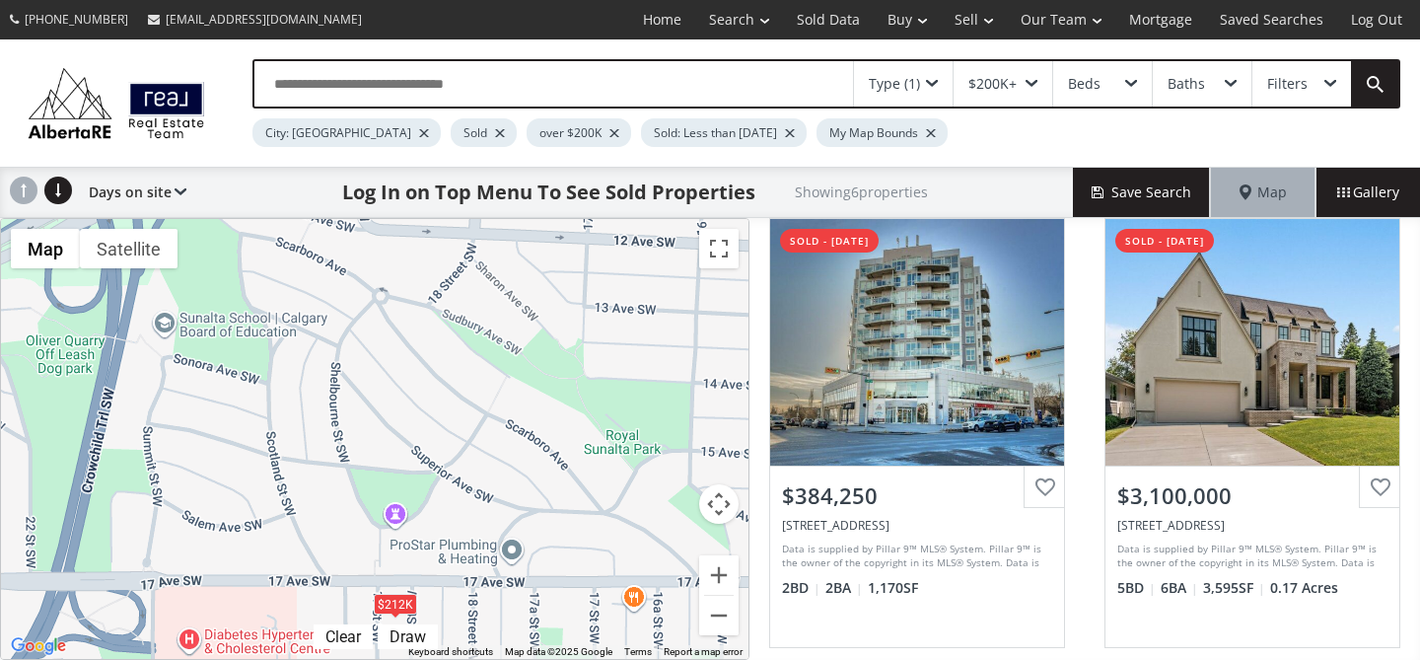
drag, startPoint x: 611, startPoint y: 291, endPoint x: 476, endPoint y: 267, distance: 136.2
click at [389, 401] on div "$384K $3.1M $510K $212K $1.3M $800K" at bounding box center [375, 439] width 748 height 440
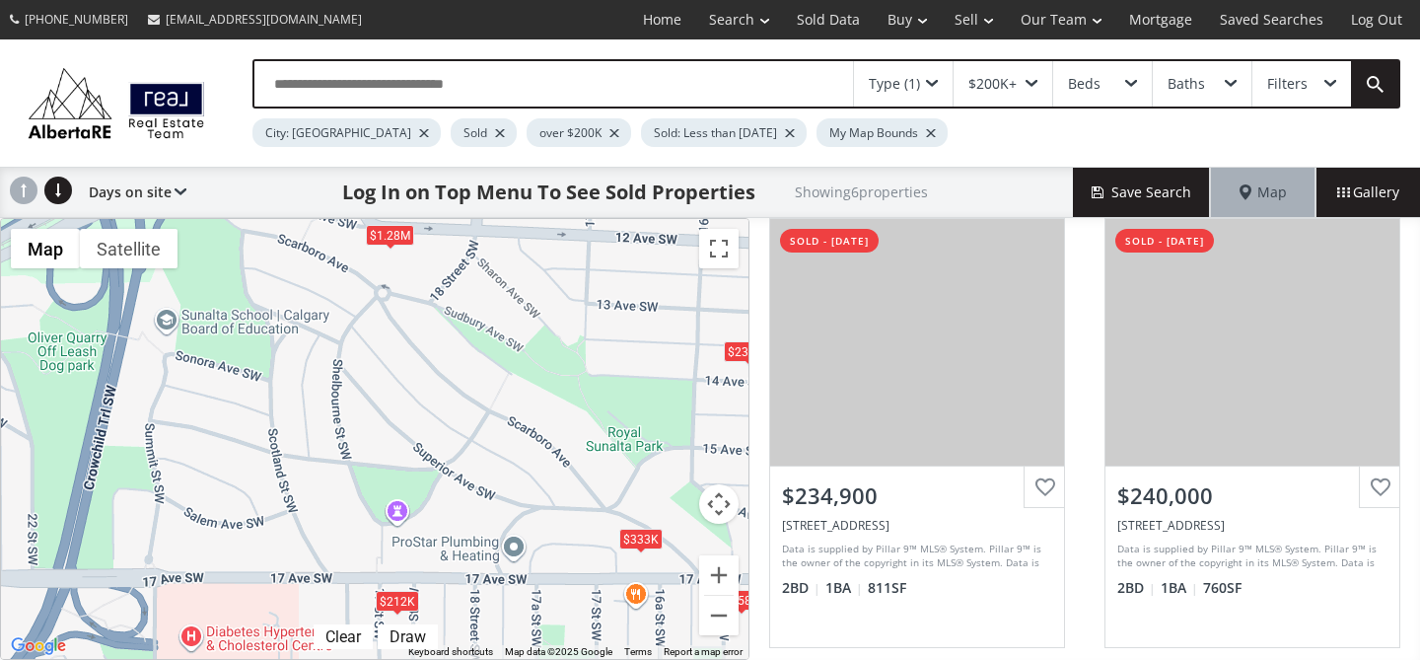
click at [785, 130] on div at bounding box center [790, 133] width 10 height 8
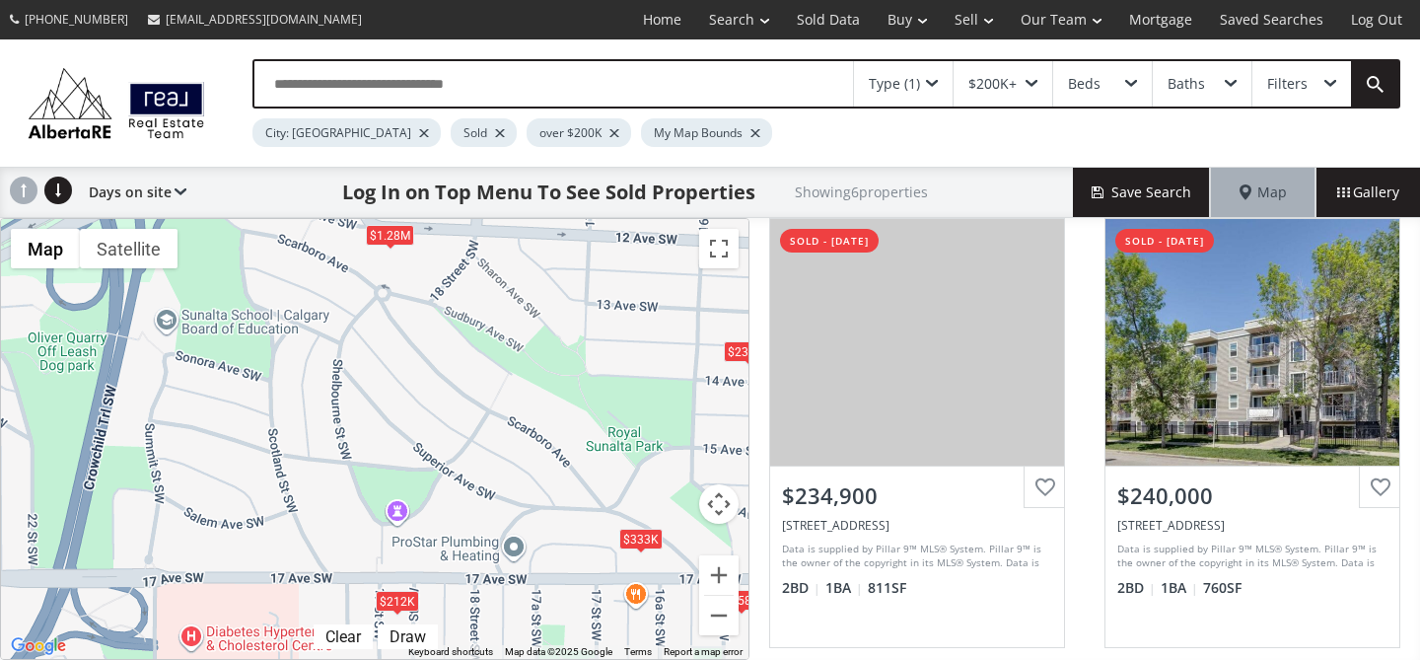
click at [633, 542] on div "$333K" at bounding box center [640, 539] width 43 height 21
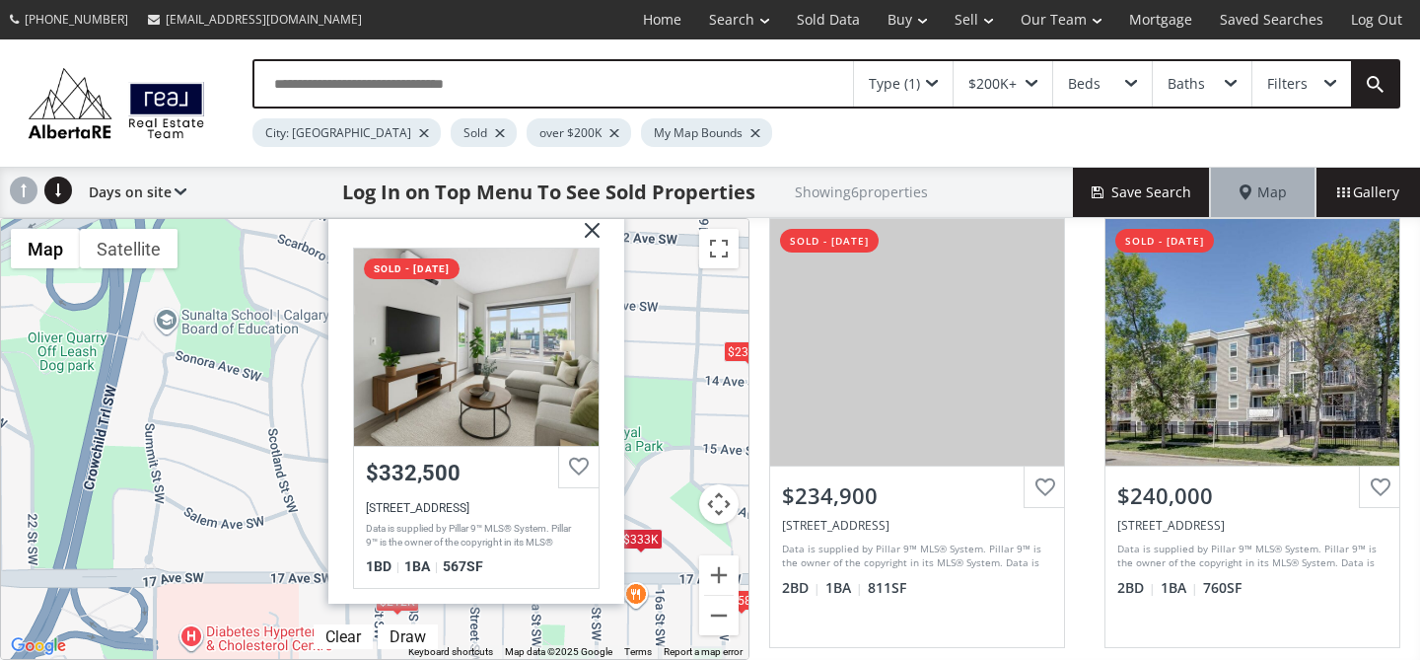
click at [706, 401] on div "$235K+ $235K+ $212K $333K $258K $1.28[GEOGRAPHIC_DATA][STREET_ADDRESS] sold - […" at bounding box center [375, 439] width 748 height 440
